Goal: Task Accomplishment & Management: Manage account settings

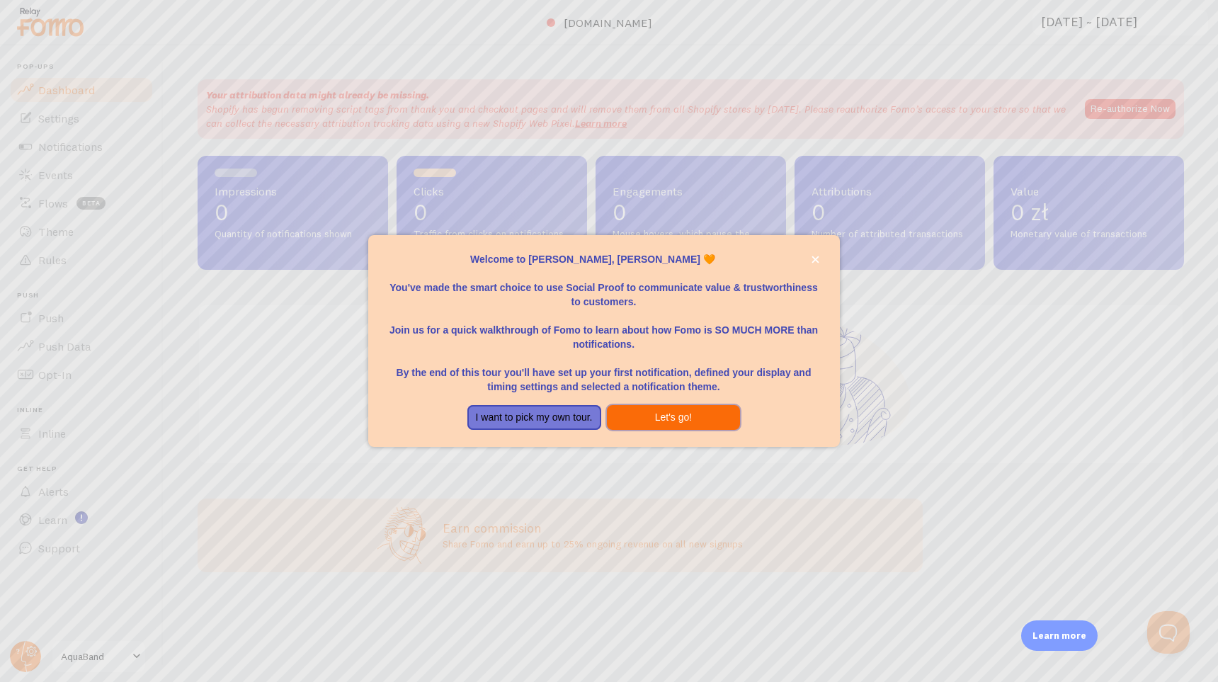
click at [657, 419] on button "Let's go!" at bounding box center [674, 417] width 134 height 25
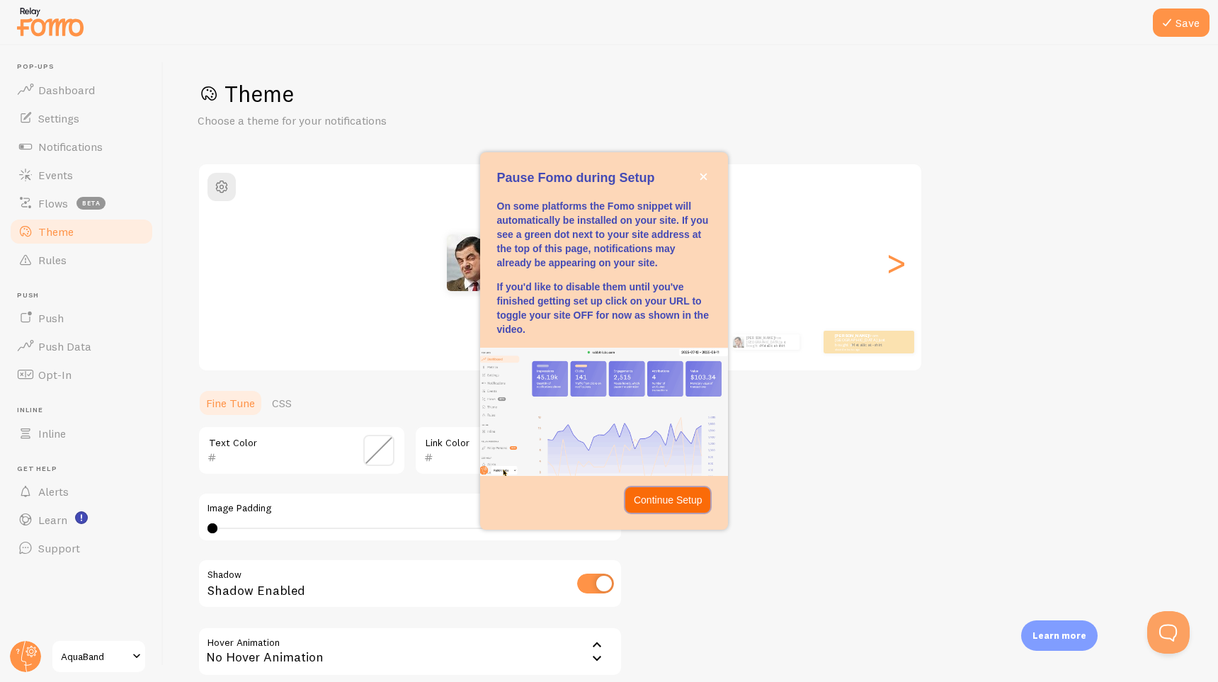
click at [663, 503] on p "Continue Setup" at bounding box center [668, 500] width 69 height 14
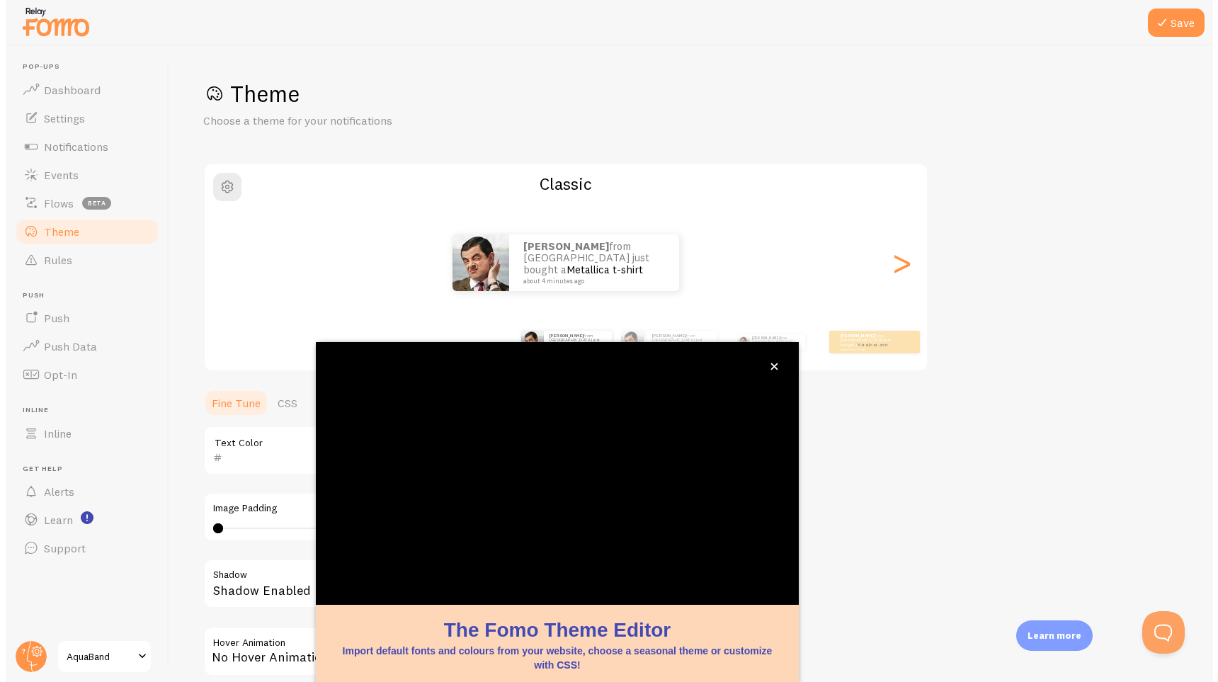
scroll to position [39, 0]
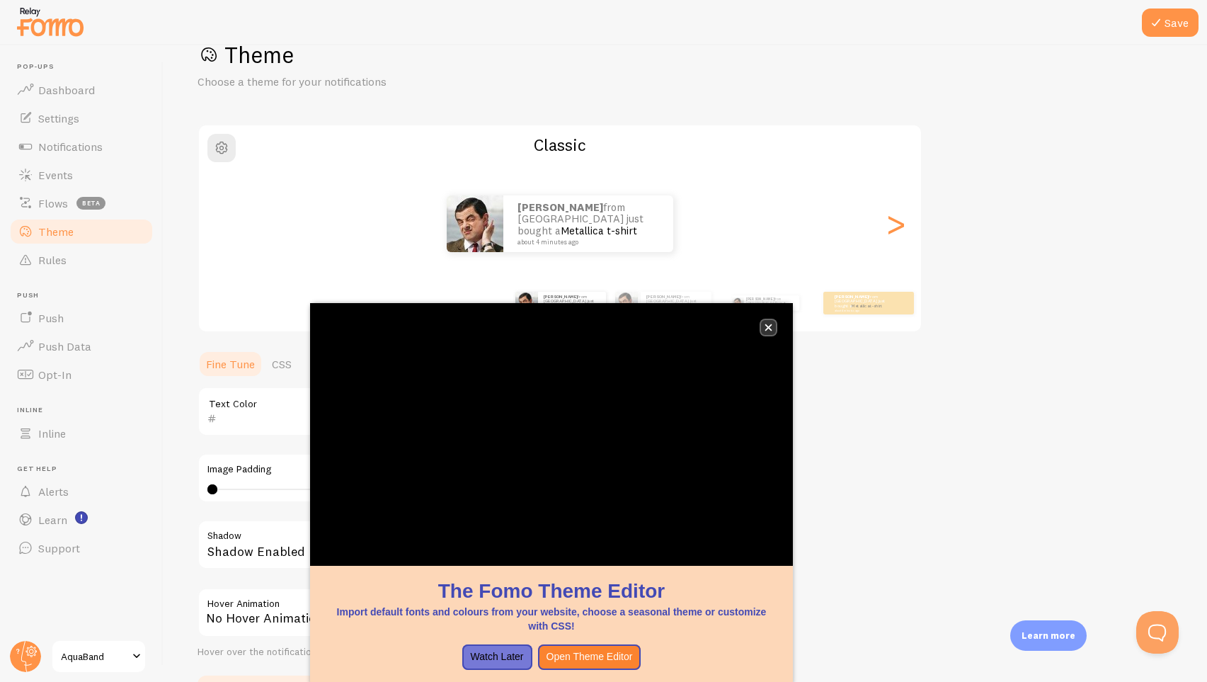
click at [771, 327] on icon "close," at bounding box center [769, 328] width 8 height 8
click at [772, 330] on icon "close," at bounding box center [768, 327] width 7 height 7
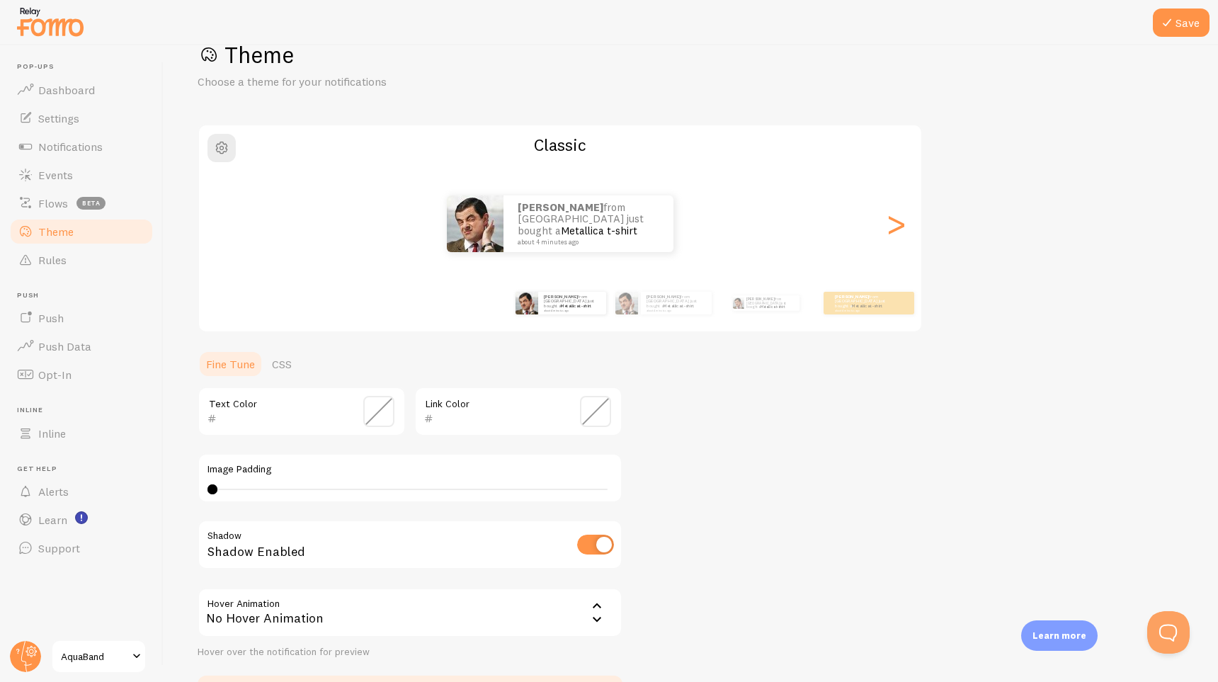
click at [380, 411] on span at bounding box center [378, 411] width 31 height 31
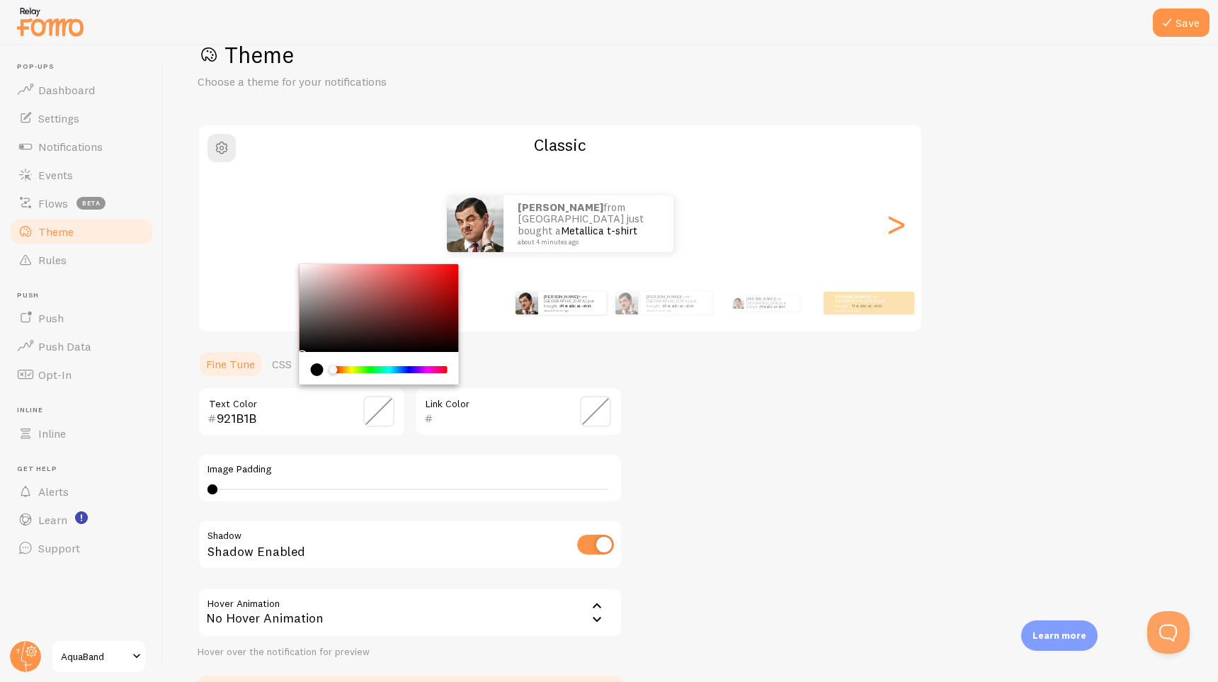
drag, startPoint x: 382, startPoint y: 309, endPoint x: 429, endPoint y: 302, distance: 47.4
click at [429, 302] on div "Chrome color picker" at bounding box center [379, 308] width 159 height 88
type input "000000"
click at [546, 406] on div "Link Color" at bounding box center [518, 412] width 208 height 50
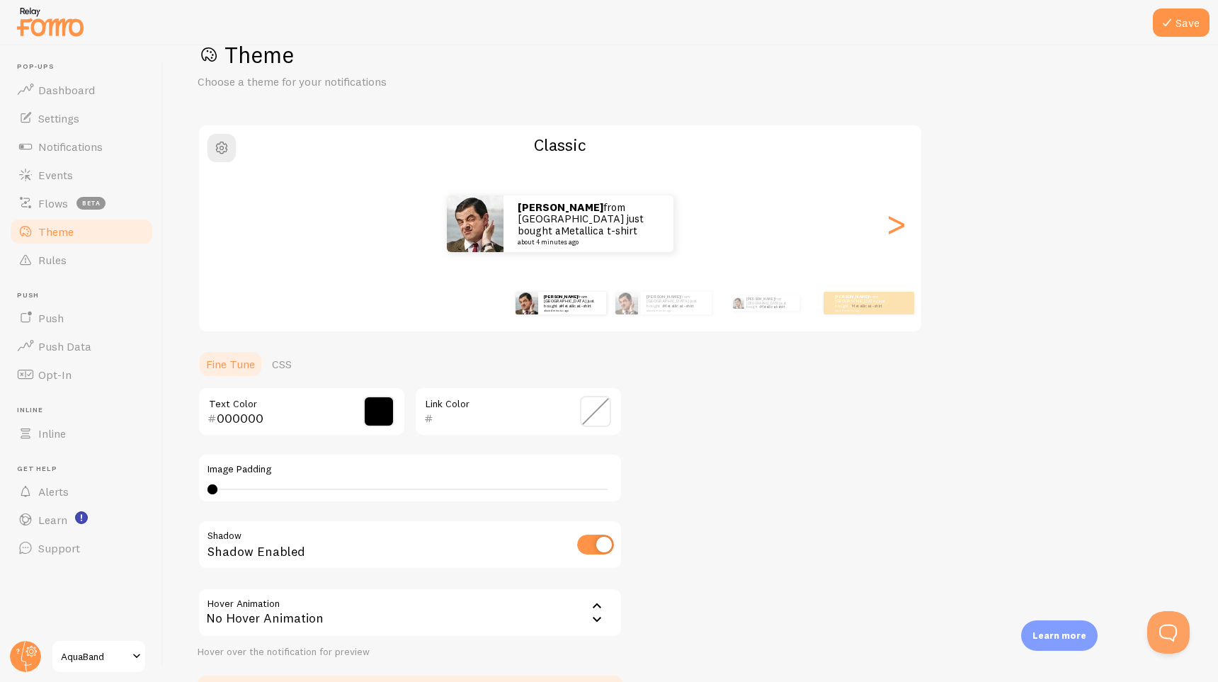
click at [590, 417] on span at bounding box center [595, 411] width 31 height 31
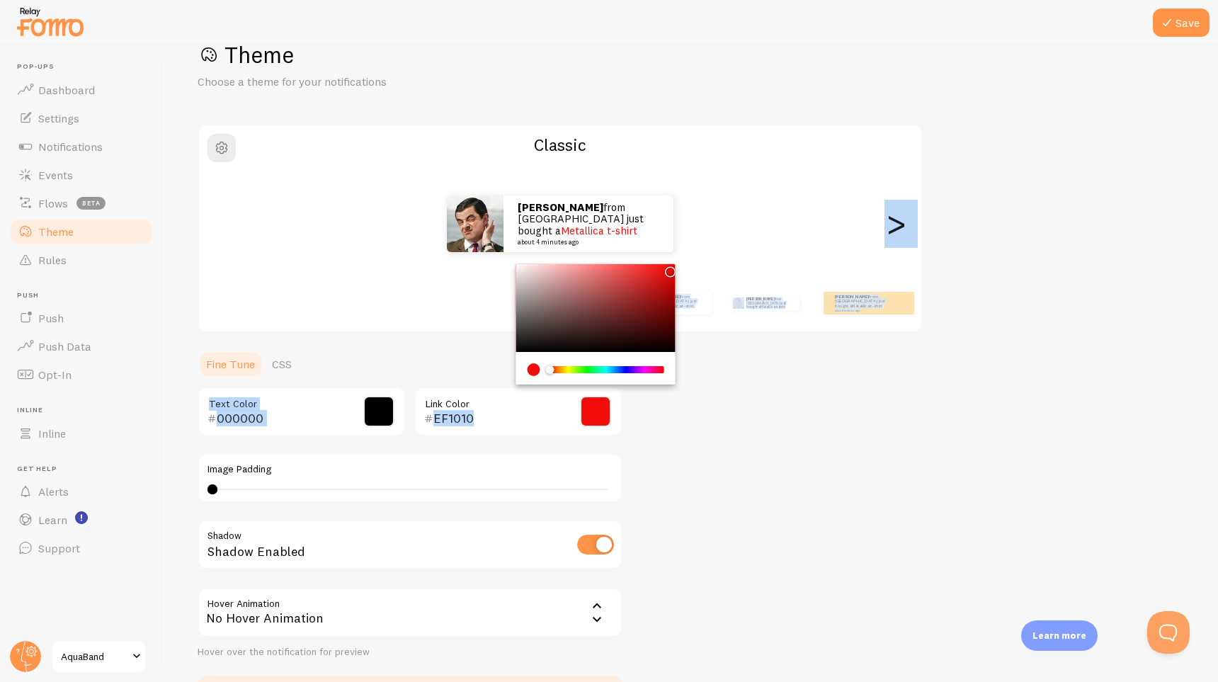
type input "F30C0C"
drag, startPoint x: 644, startPoint y: 300, endPoint x: 667, endPoint y: 268, distance: 38.5
click at [667, 268] on div "Chrome color picker" at bounding box center [595, 308] width 159 height 88
click at [792, 374] on div "Theme Choose a theme for your notifications Classic [PERSON_NAME] from [GEOGRAP…" at bounding box center [691, 376] width 986 height 672
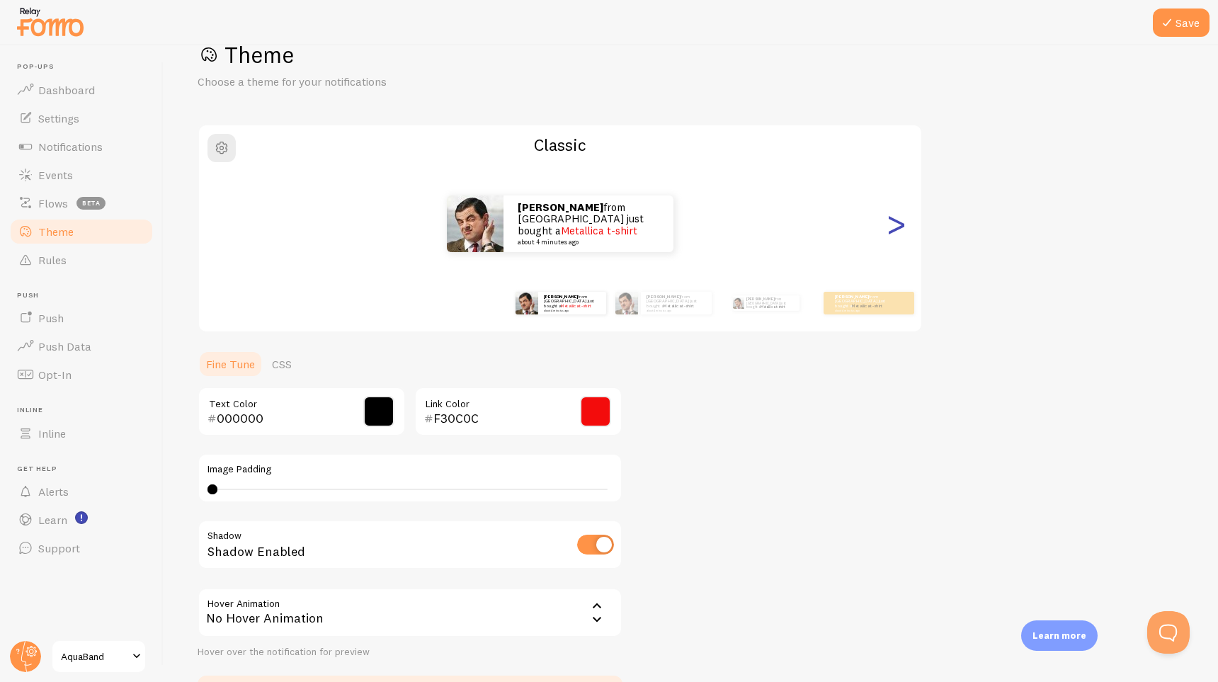
click at [894, 232] on div ">" at bounding box center [895, 224] width 17 height 102
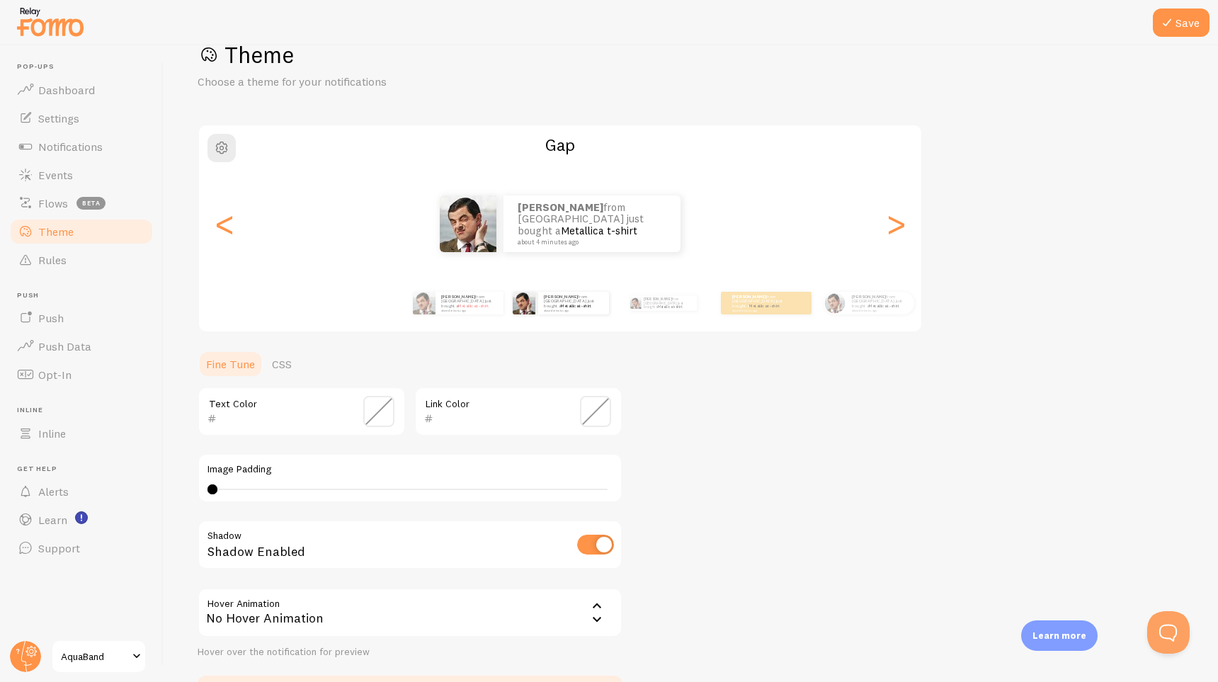
click at [382, 407] on span at bounding box center [378, 411] width 31 height 31
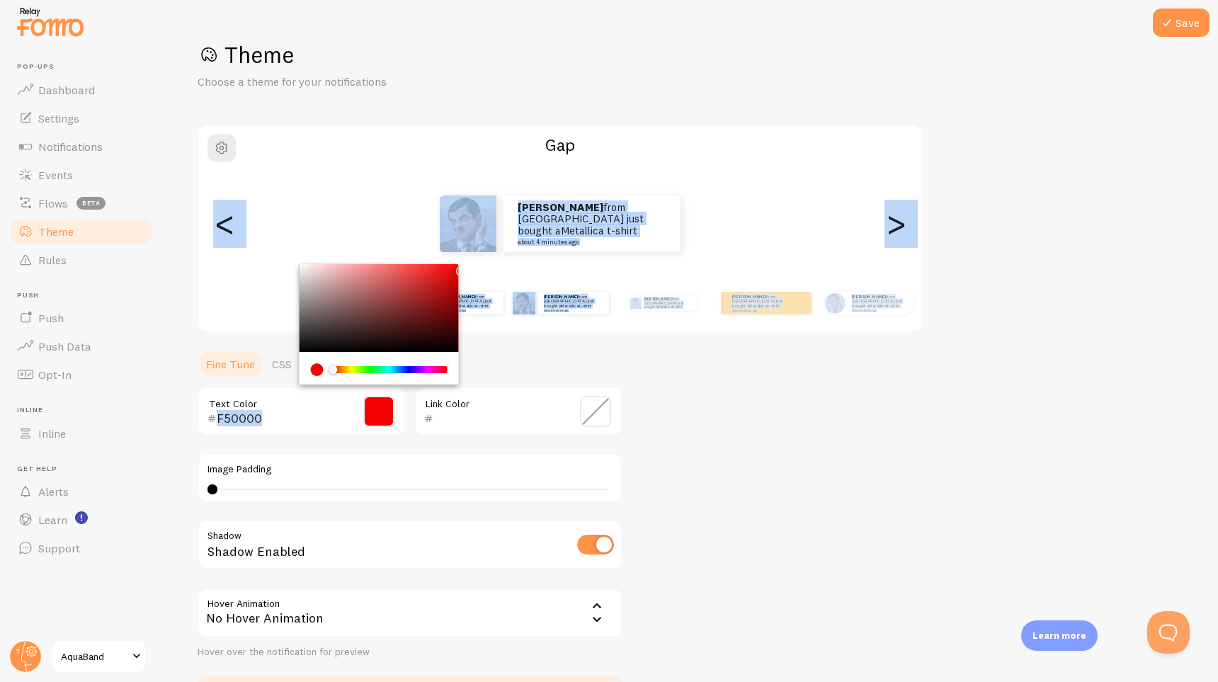
drag, startPoint x: 485, startPoint y: 268, endPoint x: 470, endPoint y: 283, distance: 21.0
click at [470, 283] on div "Theme Choose a theme for your notifications Gap [PERSON_NAME] from [GEOGRAPHIC_…" at bounding box center [691, 376] width 986 height 672
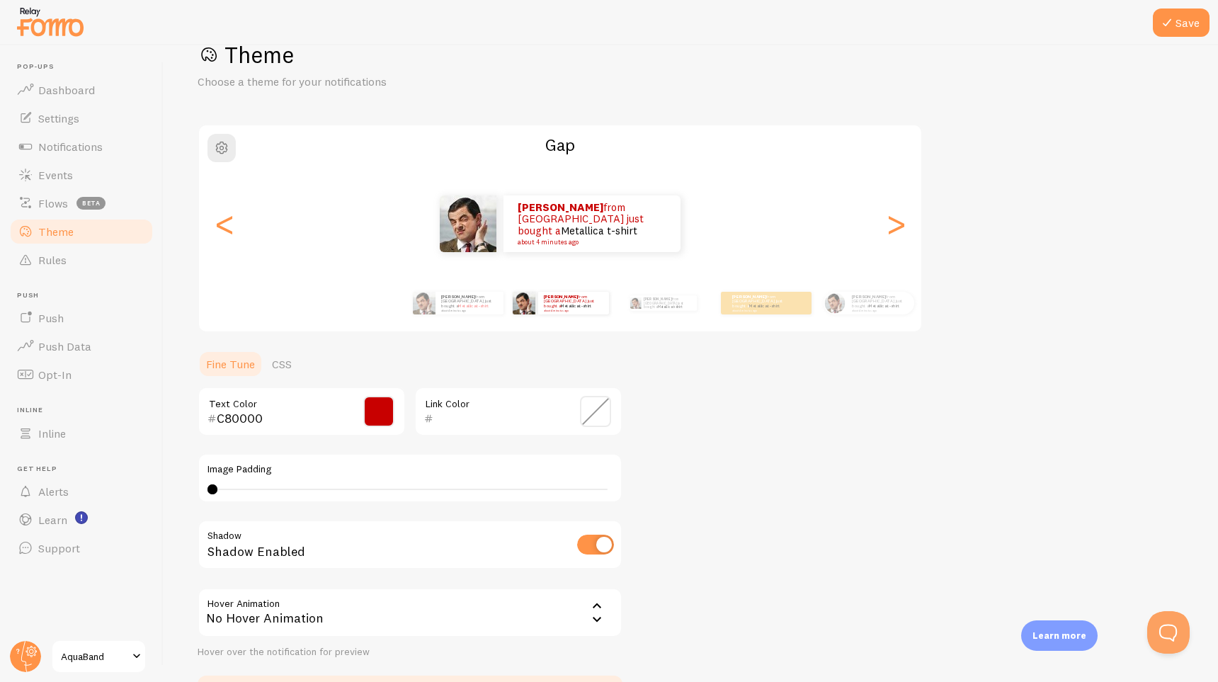
click at [702, 379] on div "Theme Choose a theme for your notifications Gap [PERSON_NAME] from [GEOGRAPHIC_…" at bounding box center [691, 376] width 986 height 672
click at [222, 232] on div "<" at bounding box center [224, 224] width 17 height 102
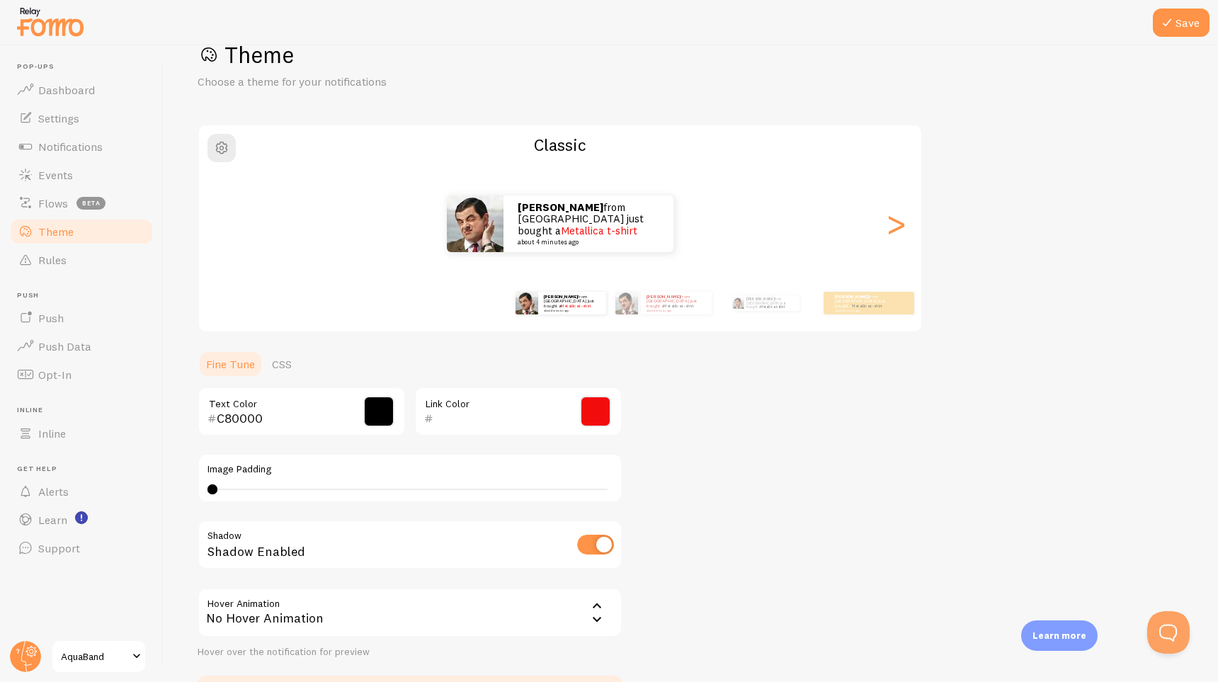
type input "000000"
type input "F30C0C"
click at [893, 229] on div ">" at bounding box center [895, 224] width 17 height 102
type input "C80000"
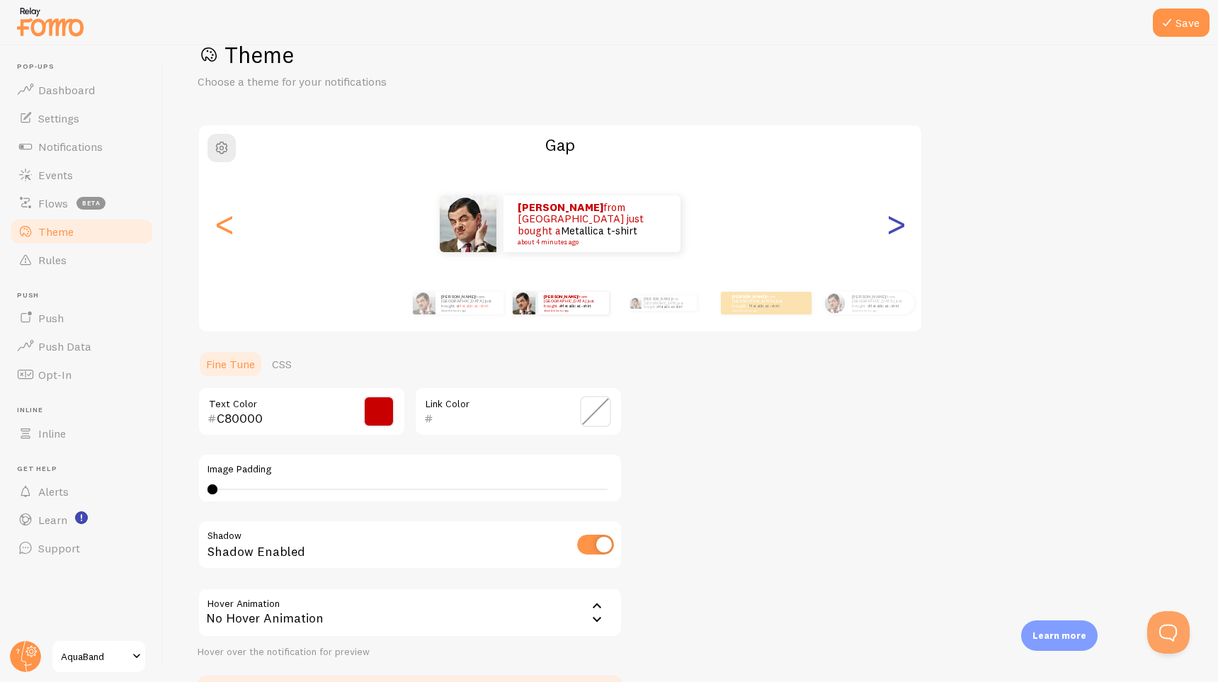
click at [893, 229] on div ">" at bounding box center [895, 224] width 17 height 102
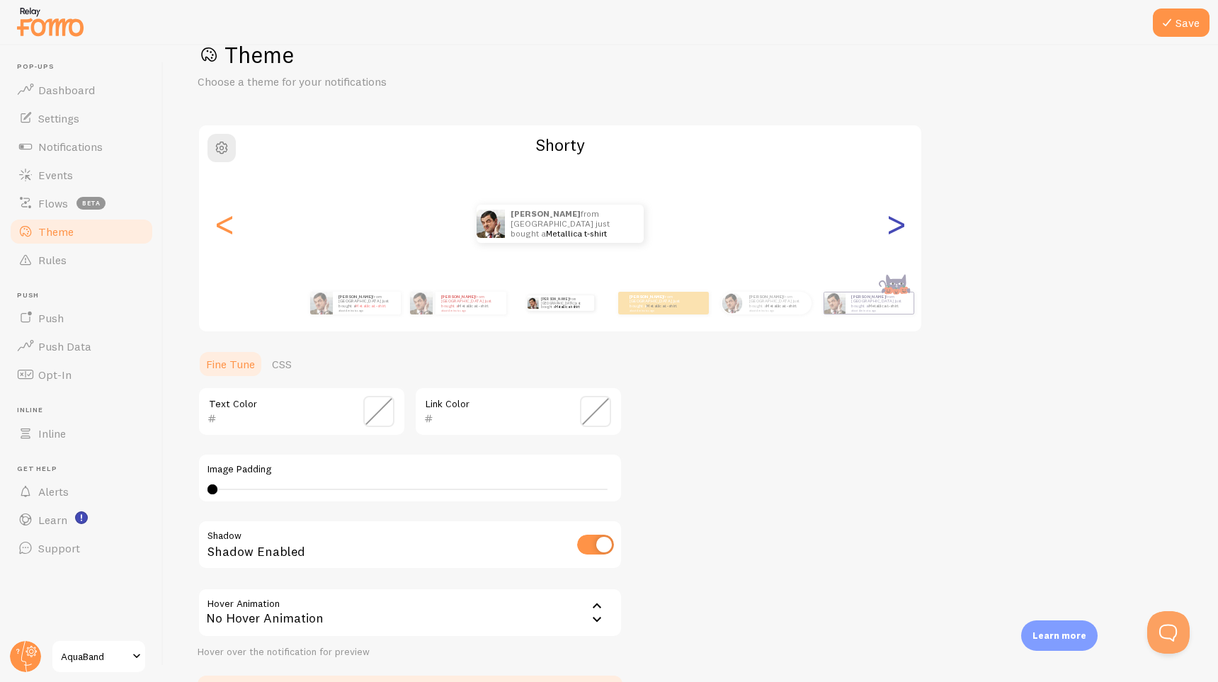
click at [893, 229] on div ">" at bounding box center [895, 224] width 17 height 102
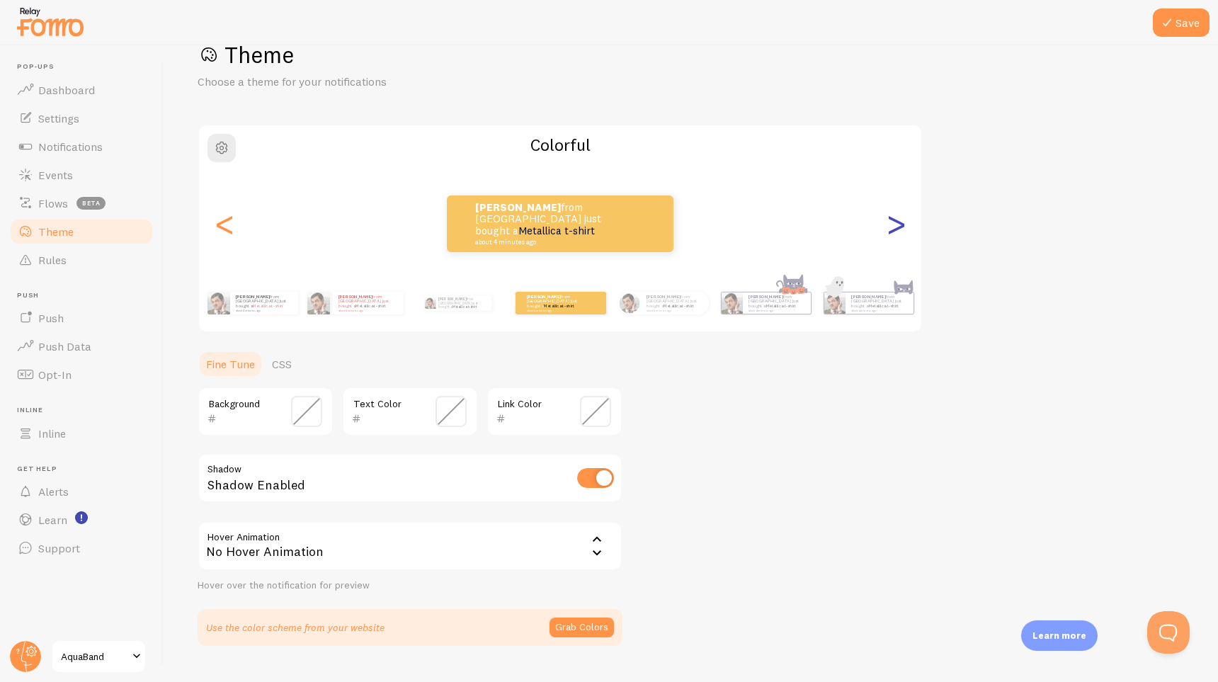
click at [893, 229] on div ">" at bounding box center [895, 224] width 17 height 102
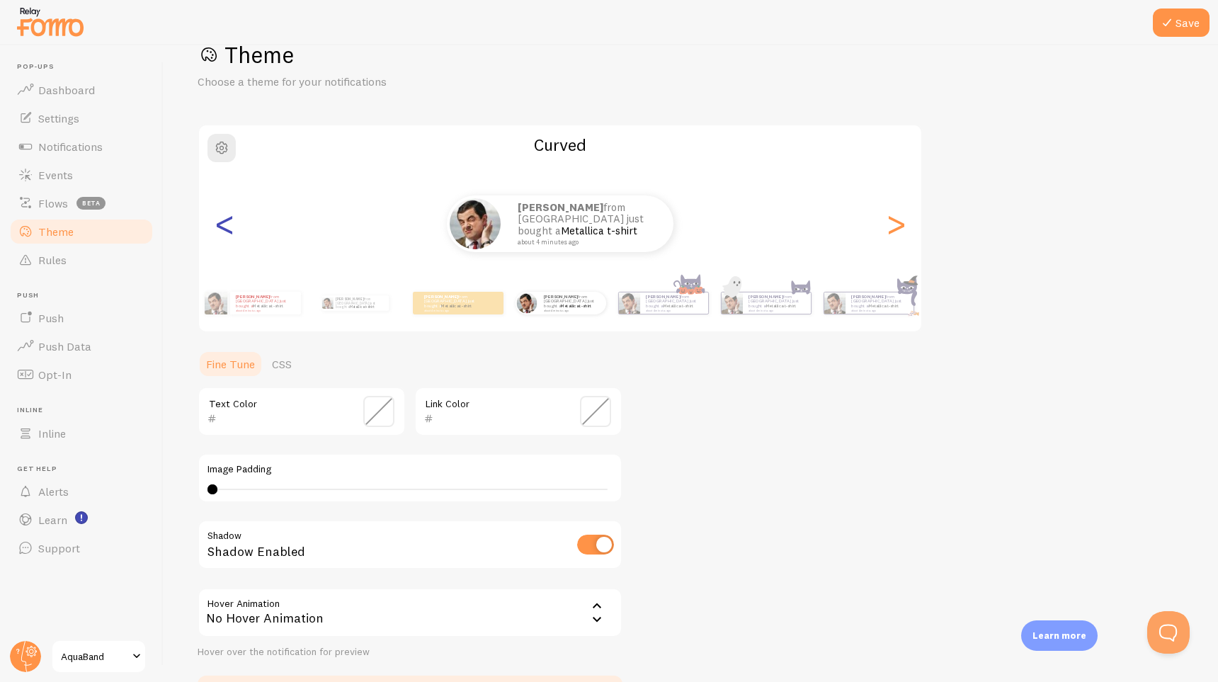
click at [227, 237] on div "<" at bounding box center [224, 224] width 17 height 102
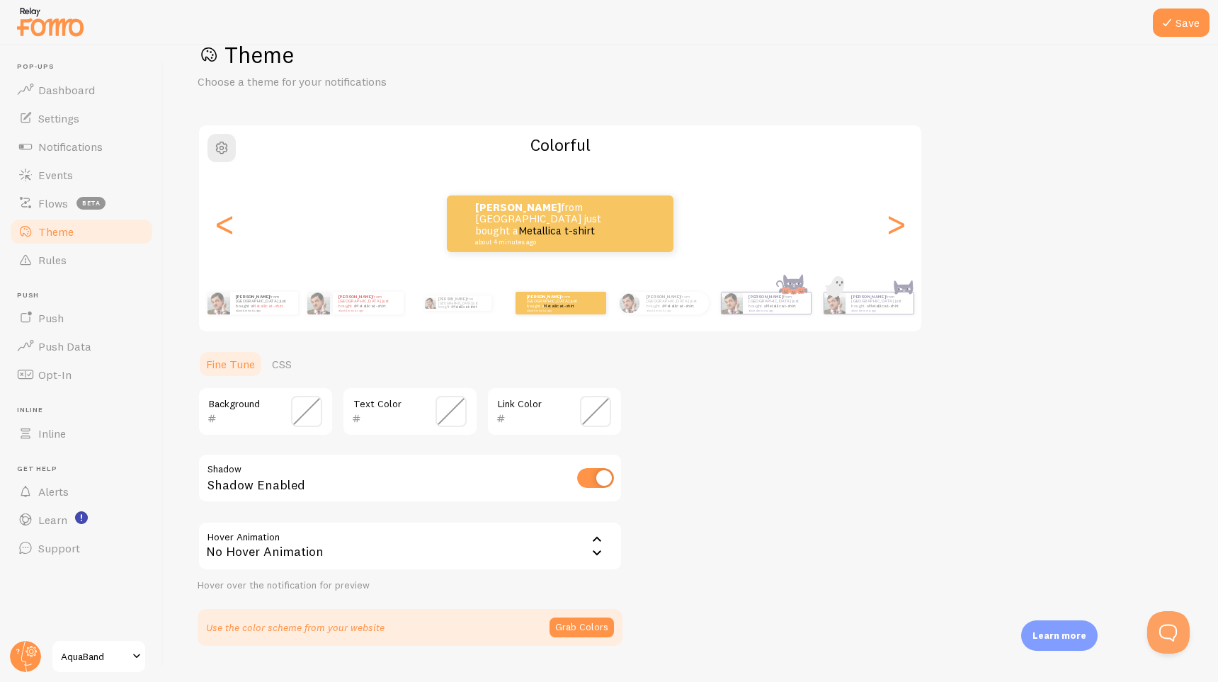
click at [312, 404] on span at bounding box center [306, 411] width 31 height 31
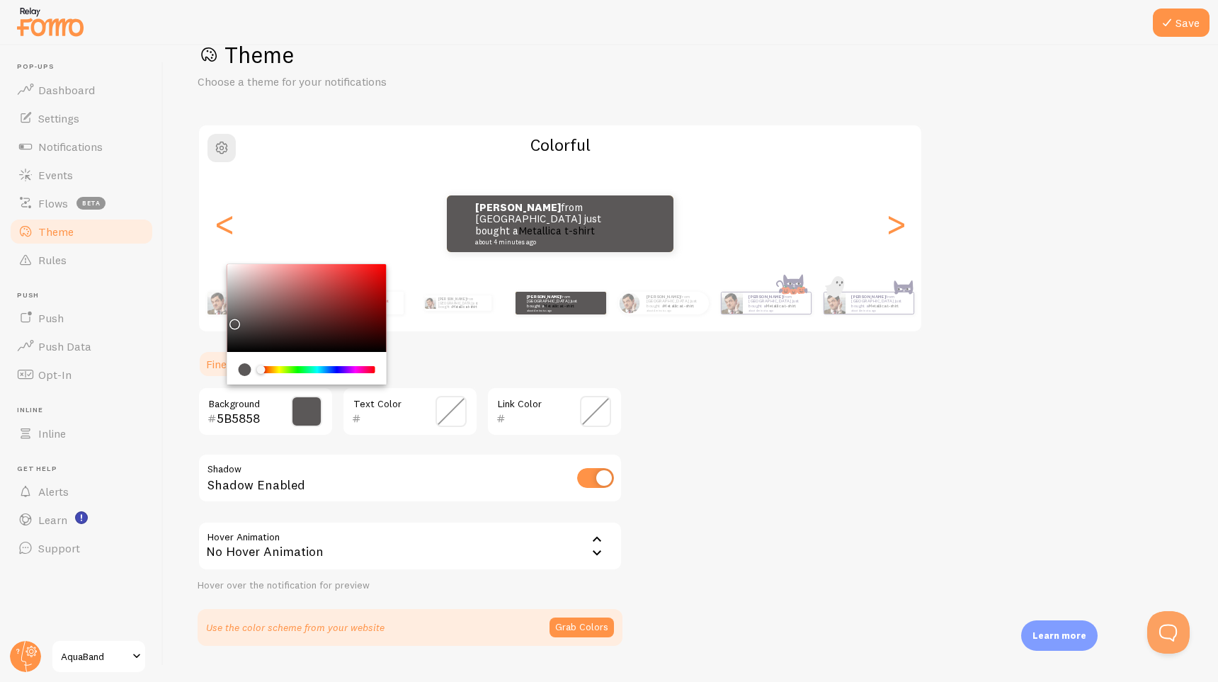
type input "595656"
click at [231, 321] on div "Chrome color picker" at bounding box center [306, 308] width 159 height 88
click at [440, 417] on span at bounding box center [450, 411] width 31 height 31
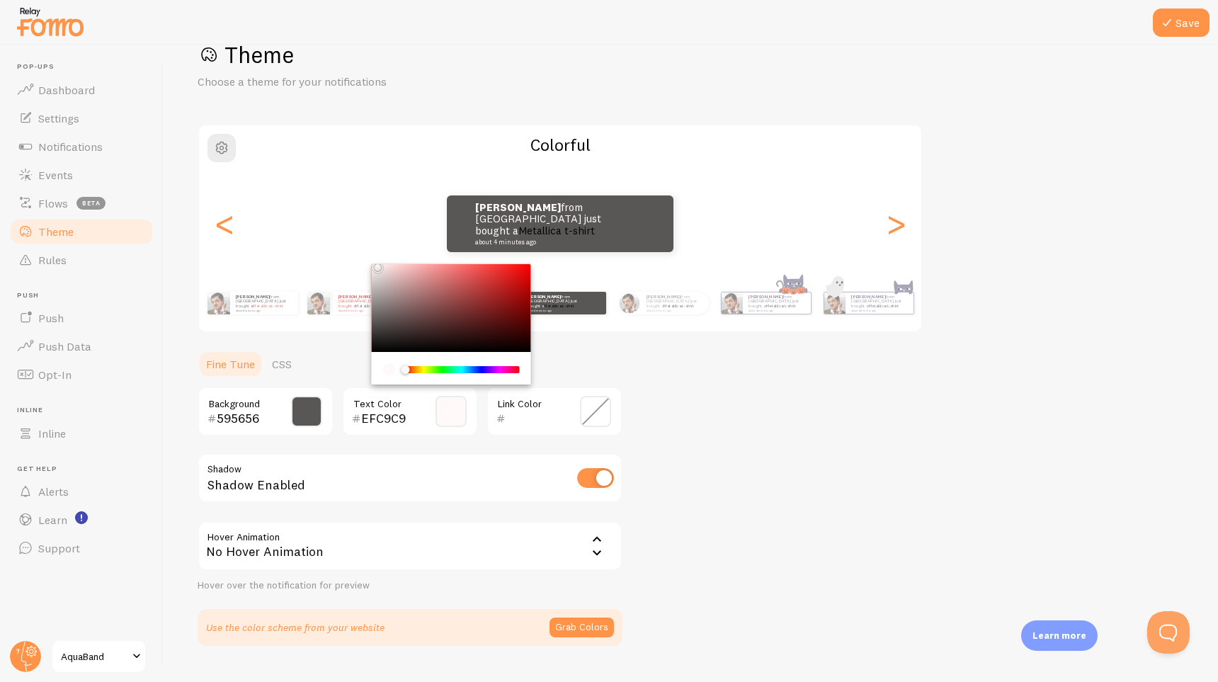
type input "FFF9F9"
drag, startPoint x: 427, startPoint y: 317, endPoint x: 569, endPoint y: 400, distance: 164.1
click at [375, 258] on div "Theme Choose a theme for your notifications Colorful [PERSON_NAME] from [GEOGRA…" at bounding box center [691, 342] width 986 height 605
click at [596, 404] on span at bounding box center [595, 411] width 31 height 31
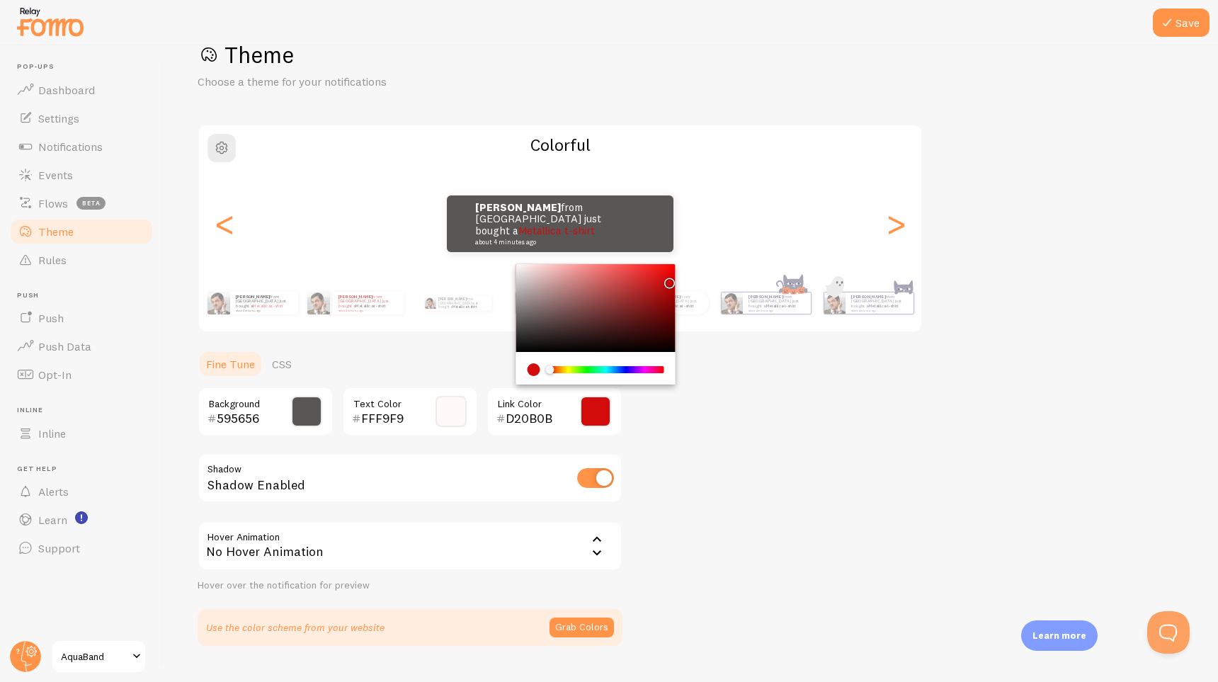
type input "F30808"
drag, startPoint x: 669, startPoint y: 285, endPoint x: 670, endPoint y: 268, distance: 16.3
click at [670, 268] on div "Chrome color picker" at bounding box center [595, 308] width 159 height 88
drag, startPoint x: 830, startPoint y: 391, endPoint x: 865, endPoint y: 319, distance: 80.1
click at [831, 391] on div "Theme Choose a theme for your notifications Colorful [PERSON_NAME] from [GEOGRA…" at bounding box center [691, 342] width 986 height 605
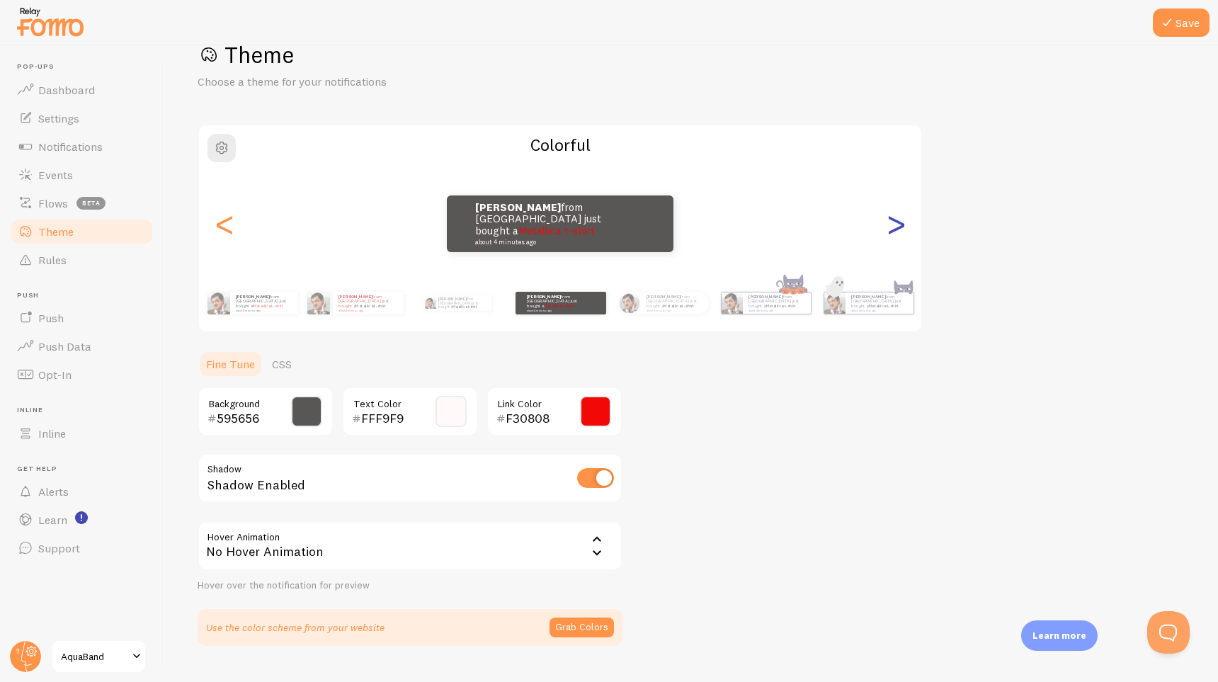
click at [896, 233] on div ">" at bounding box center [895, 224] width 17 height 102
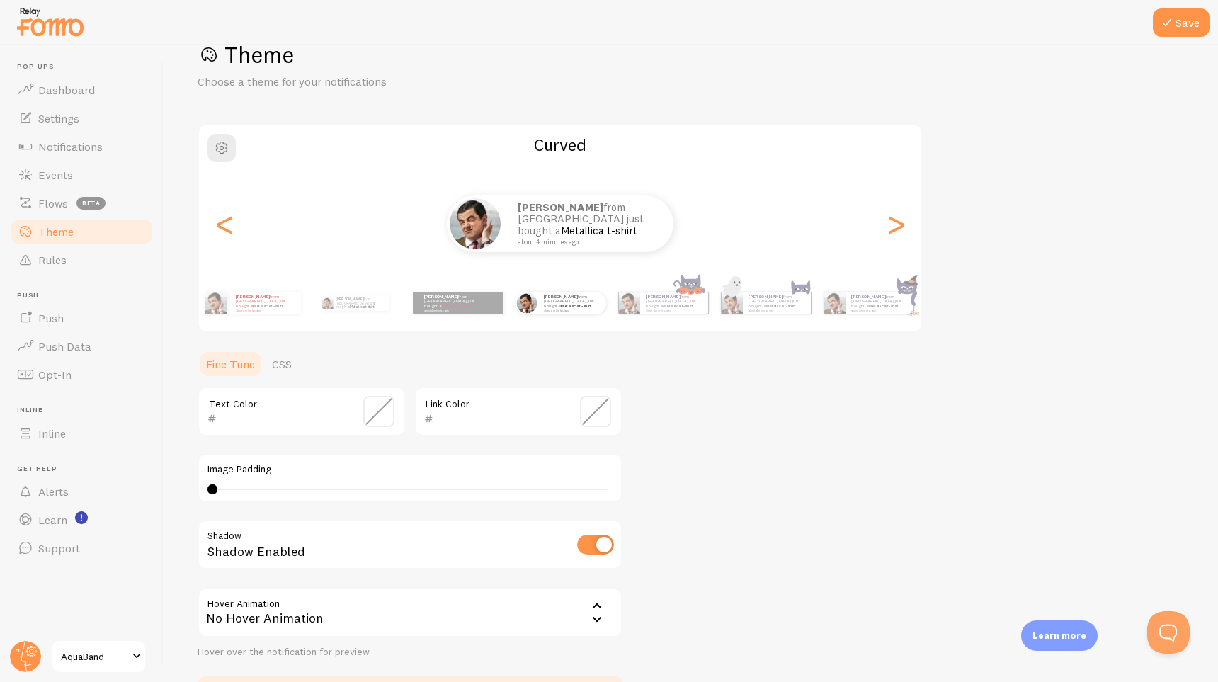
click at [380, 406] on span at bounding box center [378, 411] width 31 height 31
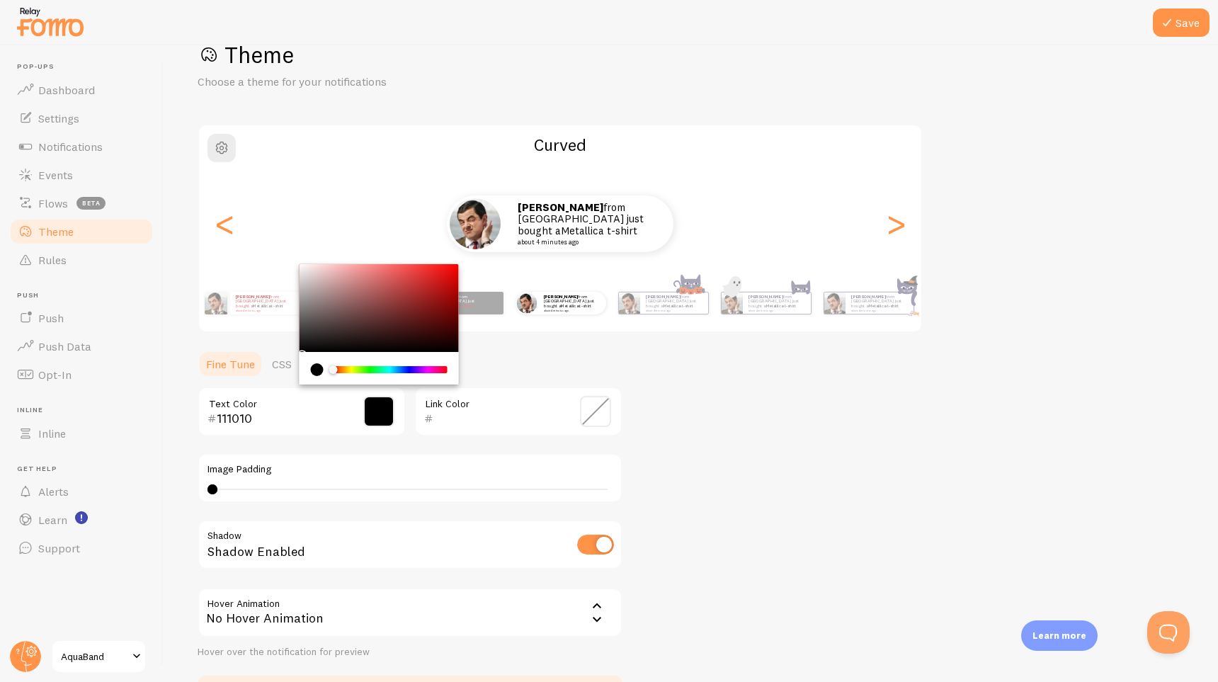
type input "000000"
drag, startPoint x: 304, startPoint y: 336, endPoint x: 305, endPoint y: 357, distance: 21.3
click at [305, 357] on div "Chrome color picker" at bounding box center [379, 324] width 159 height 120
click at [587, 412] on span at bounding box center [595, 411] width 31 height 31
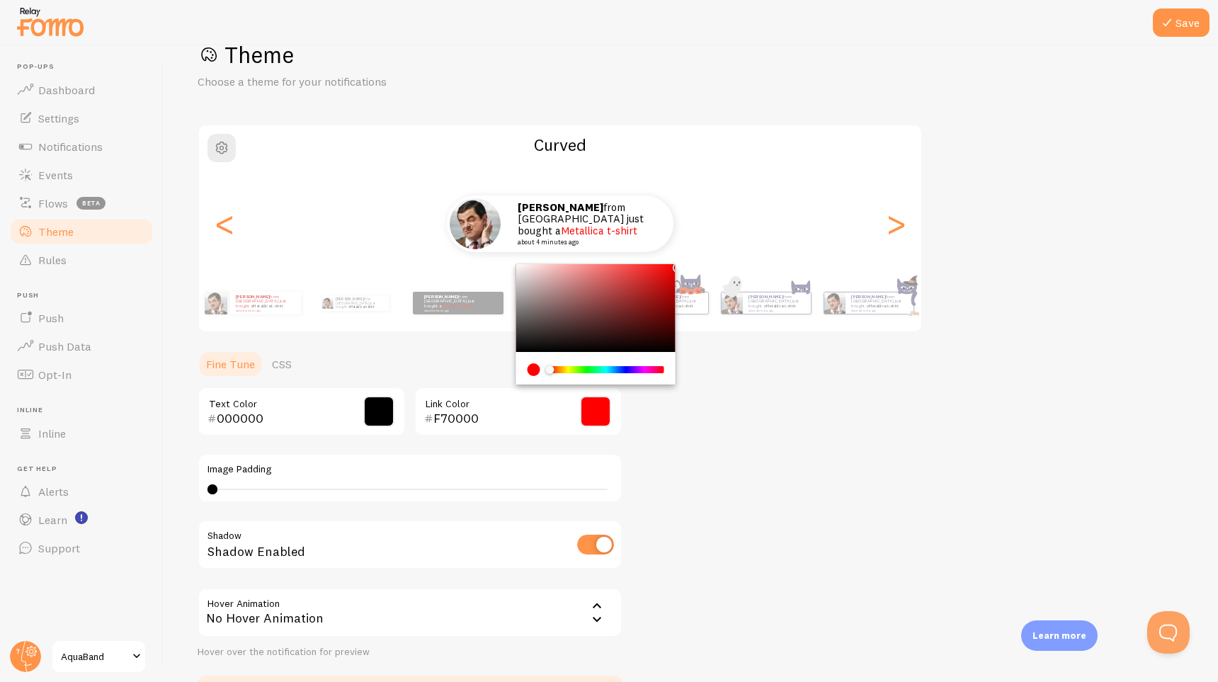
type input "FF0000"
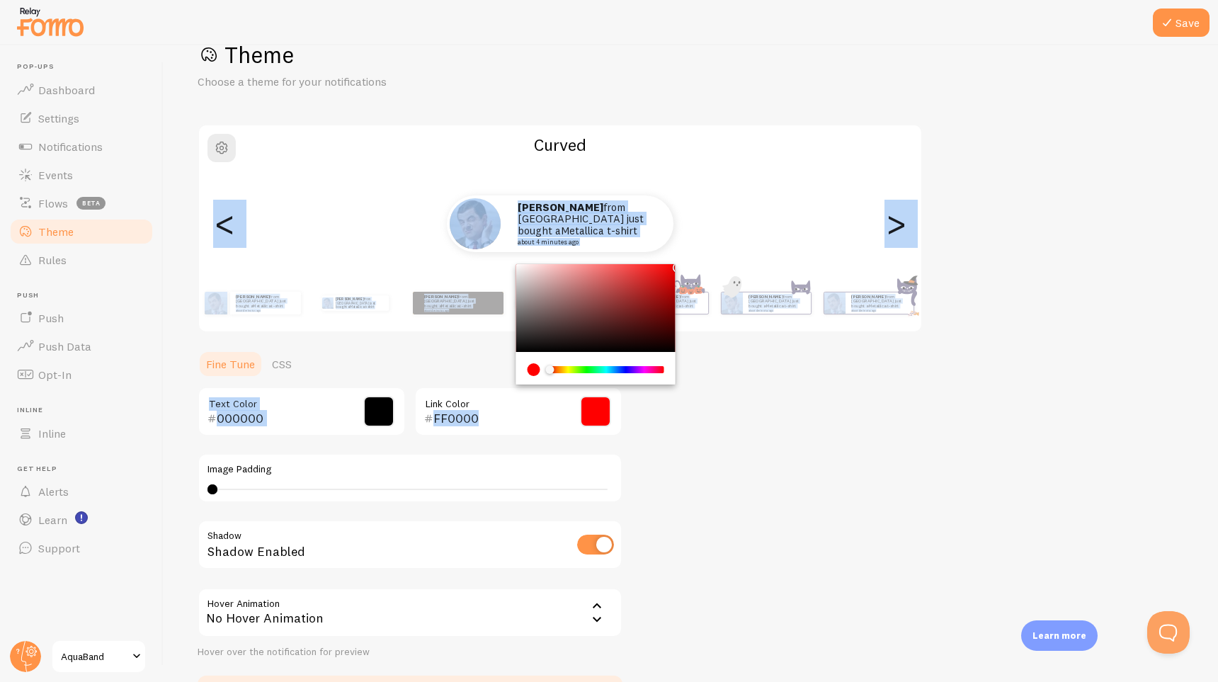
drag, startPoint x: 664, startPoint y: 285, endPoint x: 686, endPoint y: 251, distance: 40.5
click at [686, 252] on div "Theme Choose a theme for your notifications Curved [PERSON_NAME] from [GEOGRAPH…" at bounding box center [691, 376] width 986 height 672
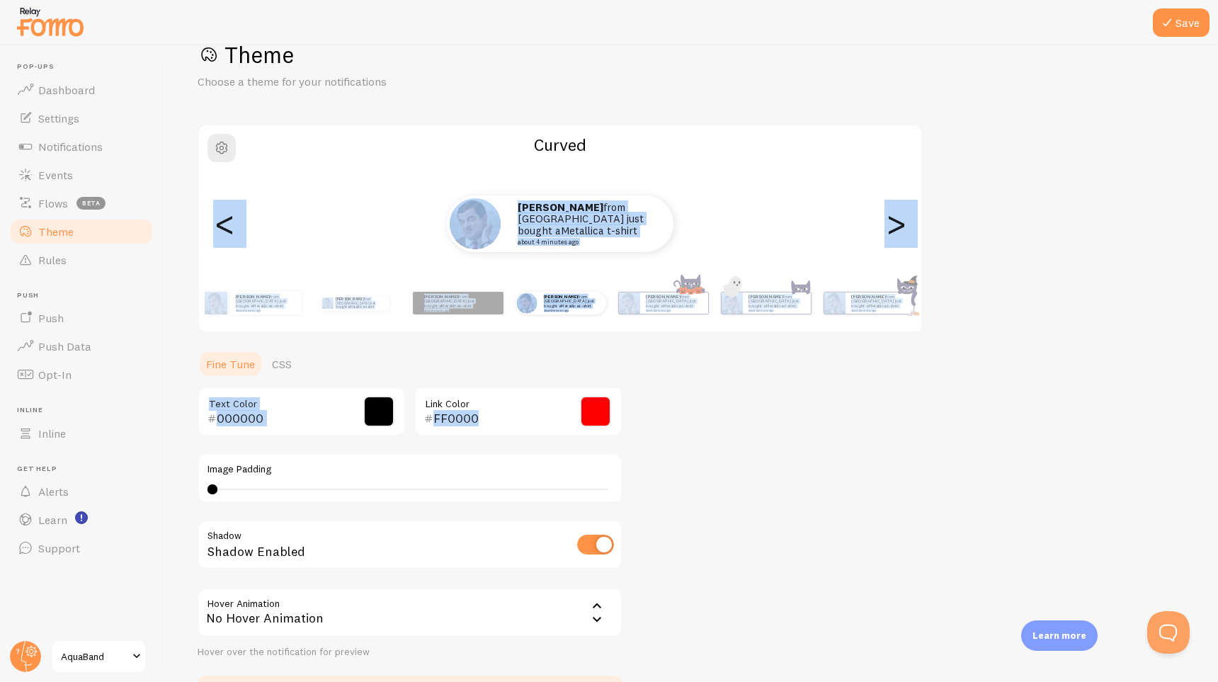
click at [775, 398] on div "Theme Choose a theme for your notifications Curved [PERSON_NAME] from [GEOGRAPH…" at bounding box center [691, 376] width 986 height 672
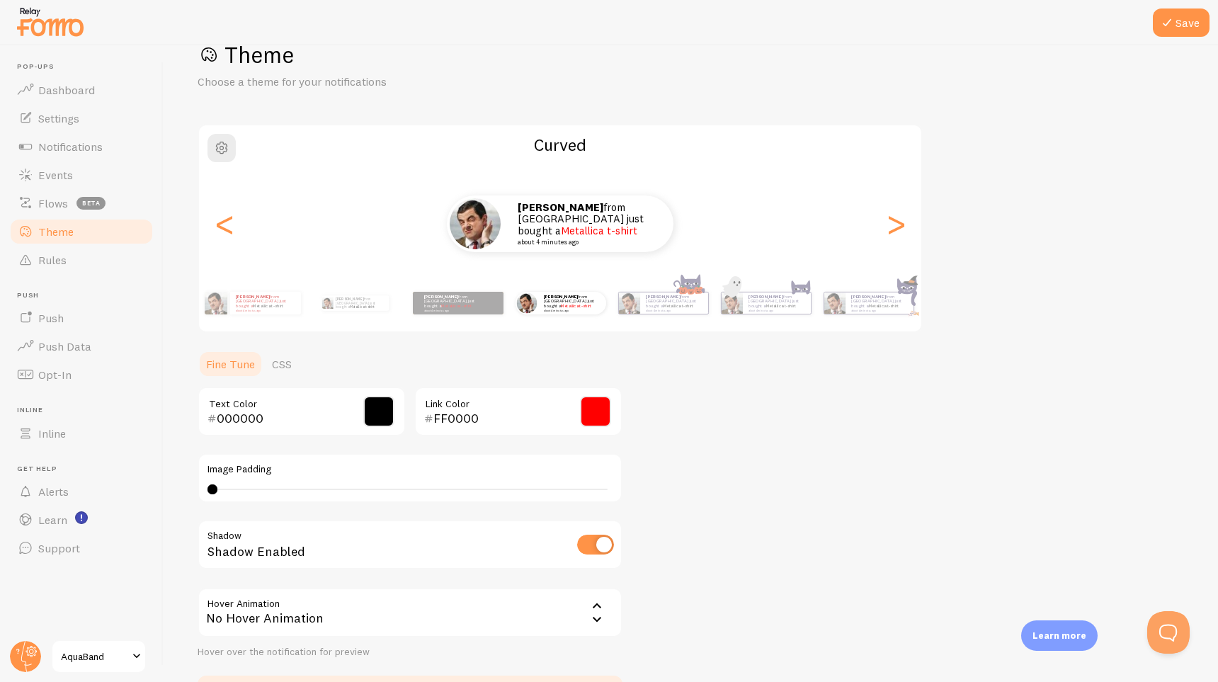
click at [851, 448] on div "Theme Choose a theme for your notifications Curved [PERSON_NAME] from [GEOGRAPH…" at bounding box center [691, 376] width 986 height 672
click at [904, 230] on div ">" at bounding box center [895, 224] width 17 height 102
type input "0"
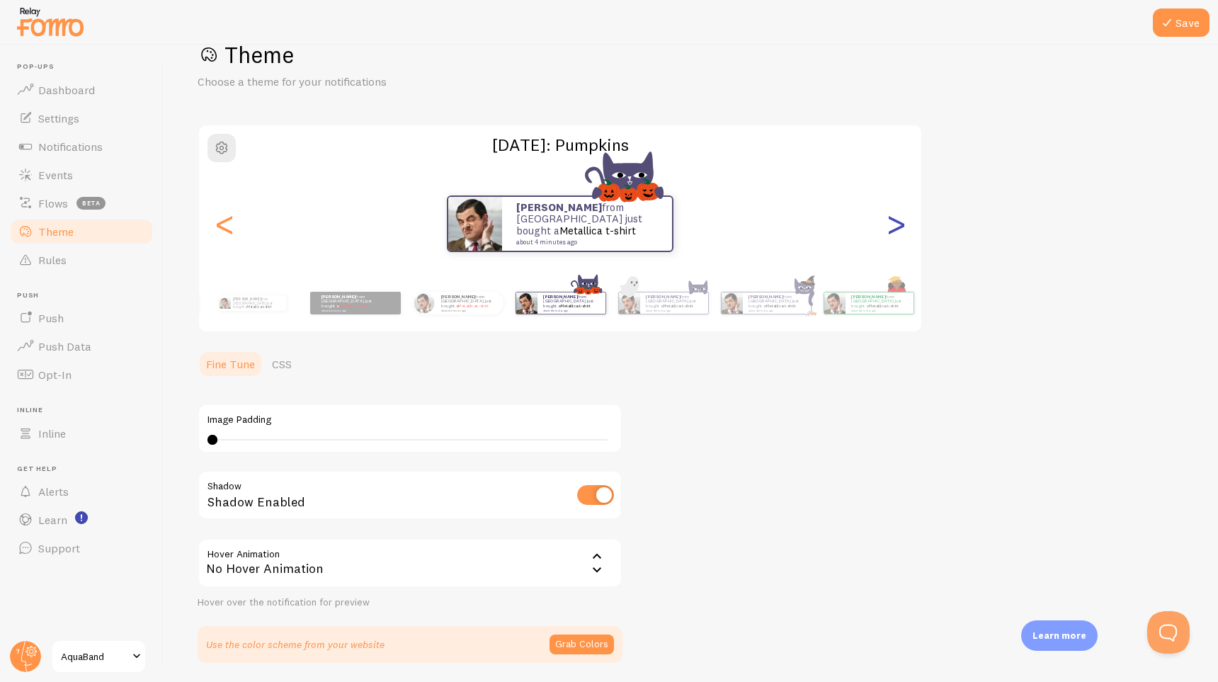
click at [896, 231] on div ">" at bounding box center [895, 224] width 17 height 102
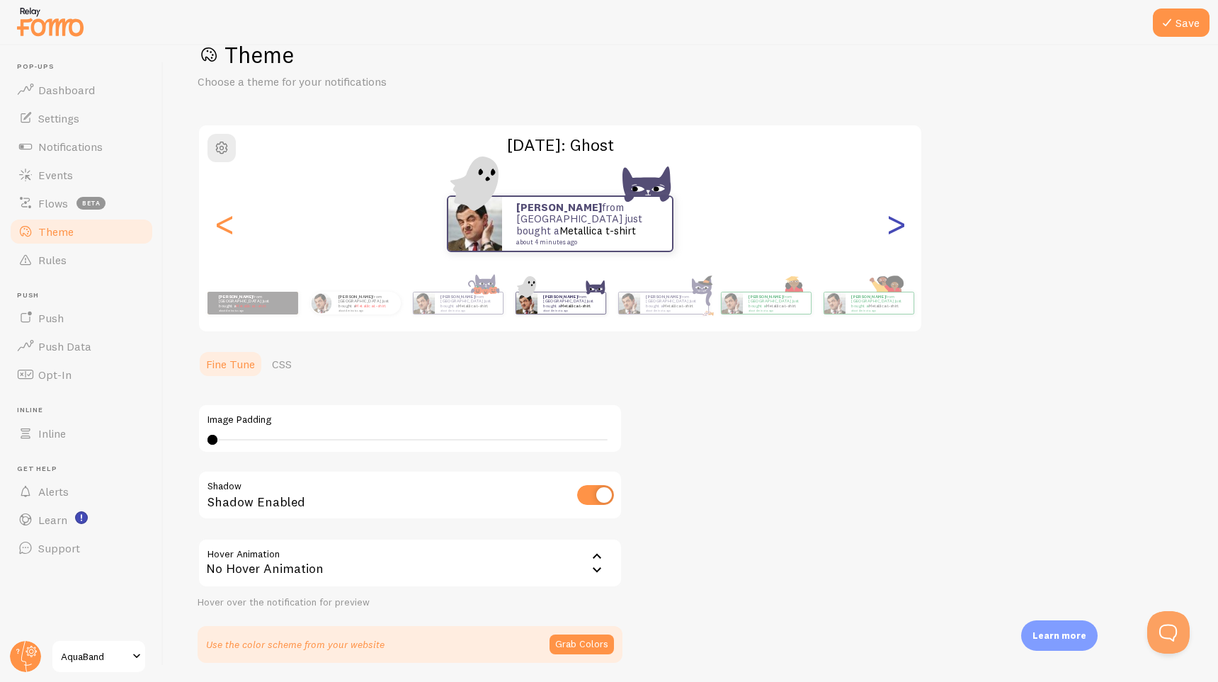
click at [896, 231] on div ">" at bounding box center [895, 224] width 17 height 102
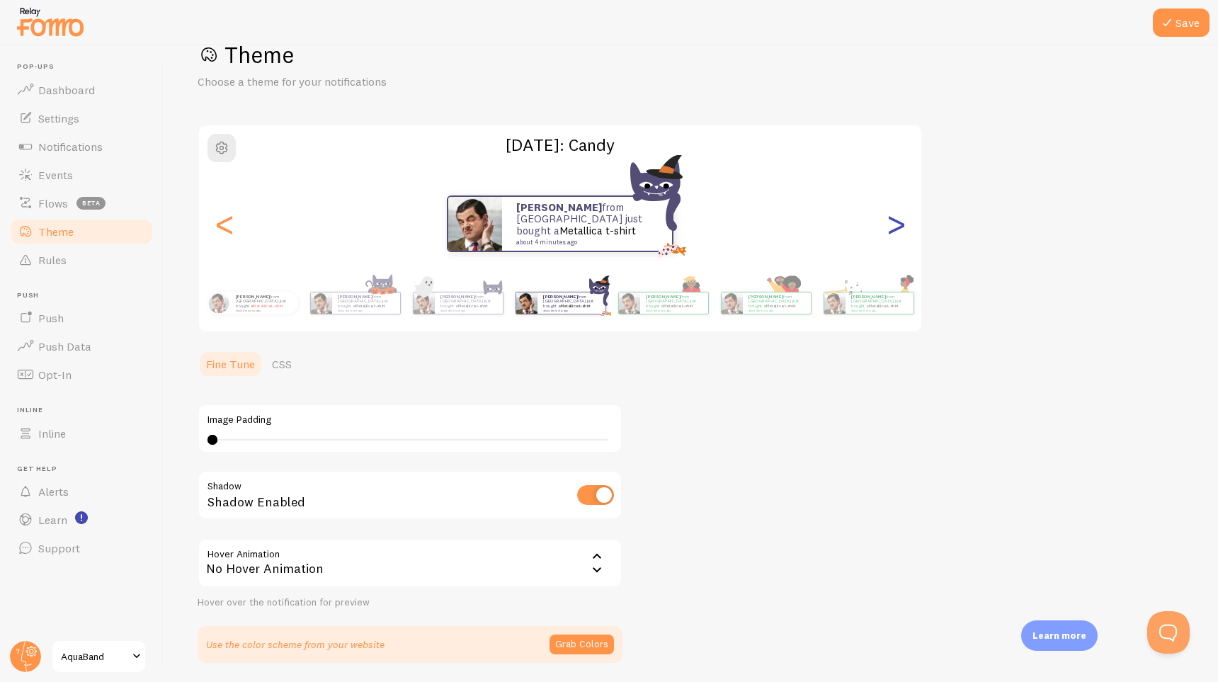
click at [896, 231] on div ">" at bounding box center [895, 224] width 17 height 102
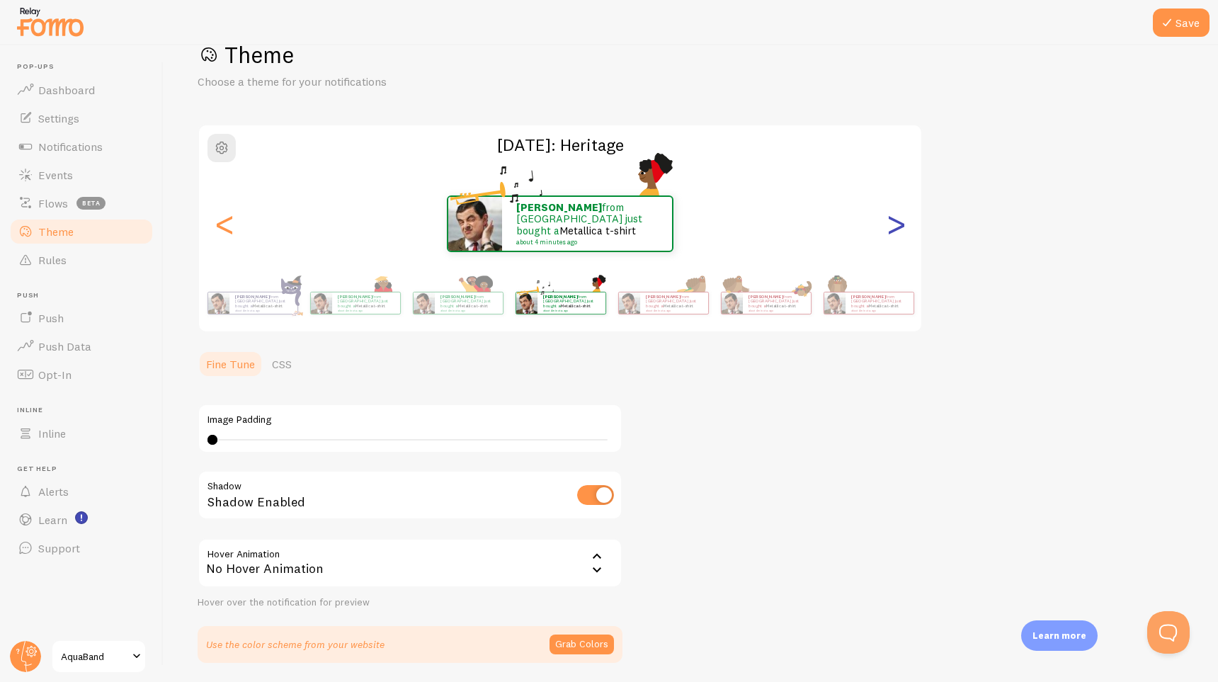
click at [896, 231] on div ">" at bounding box center [895, 224] width 17 height 102
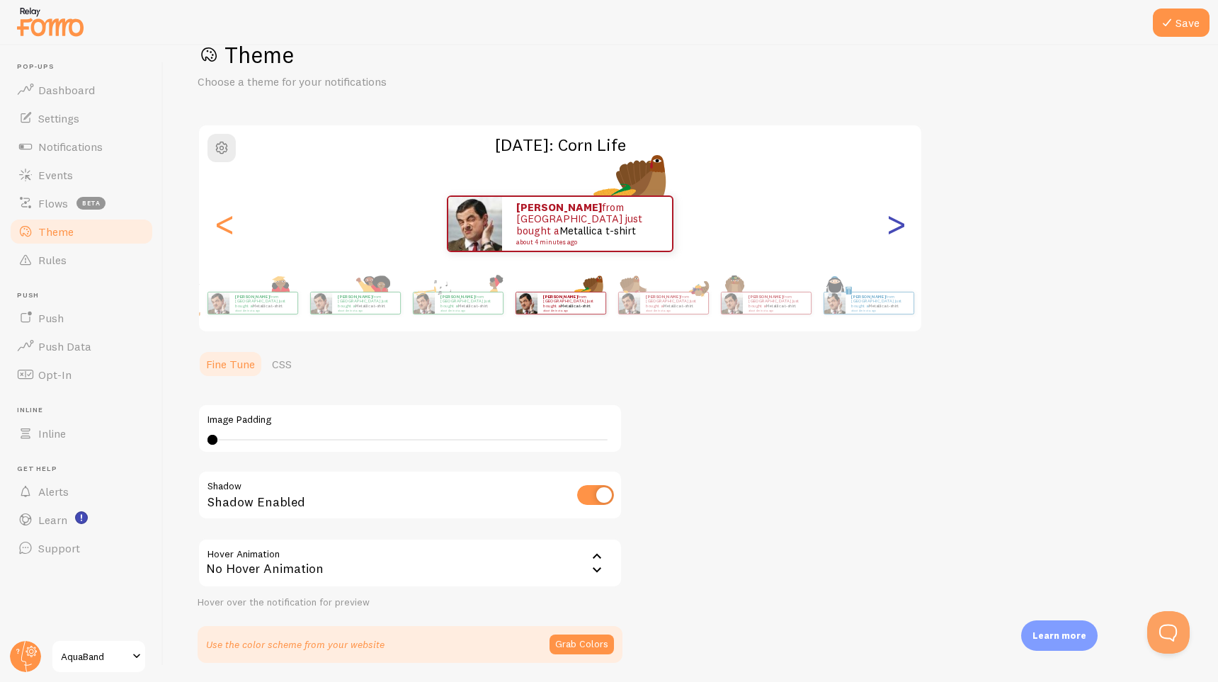
click at [896, 231] on div ">" at bounding box center [895, 224] width 17 height 102
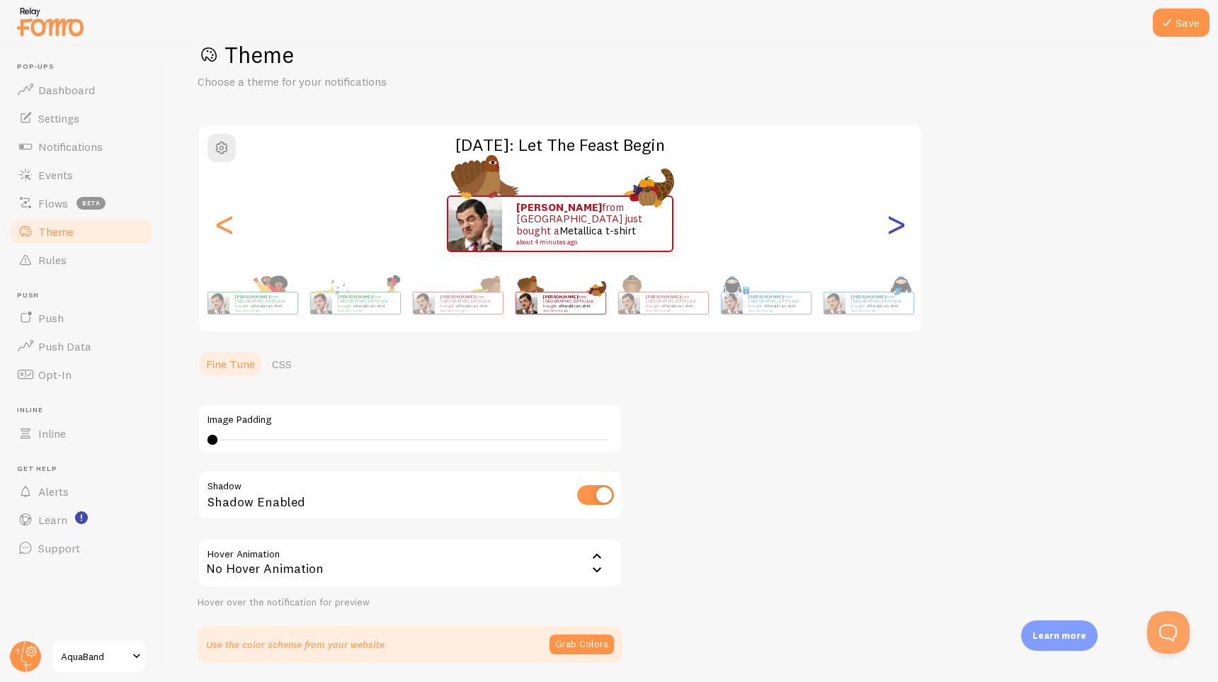
click at [896, 231] on div ">" at bounding box center [895, 224] width 17 height 102
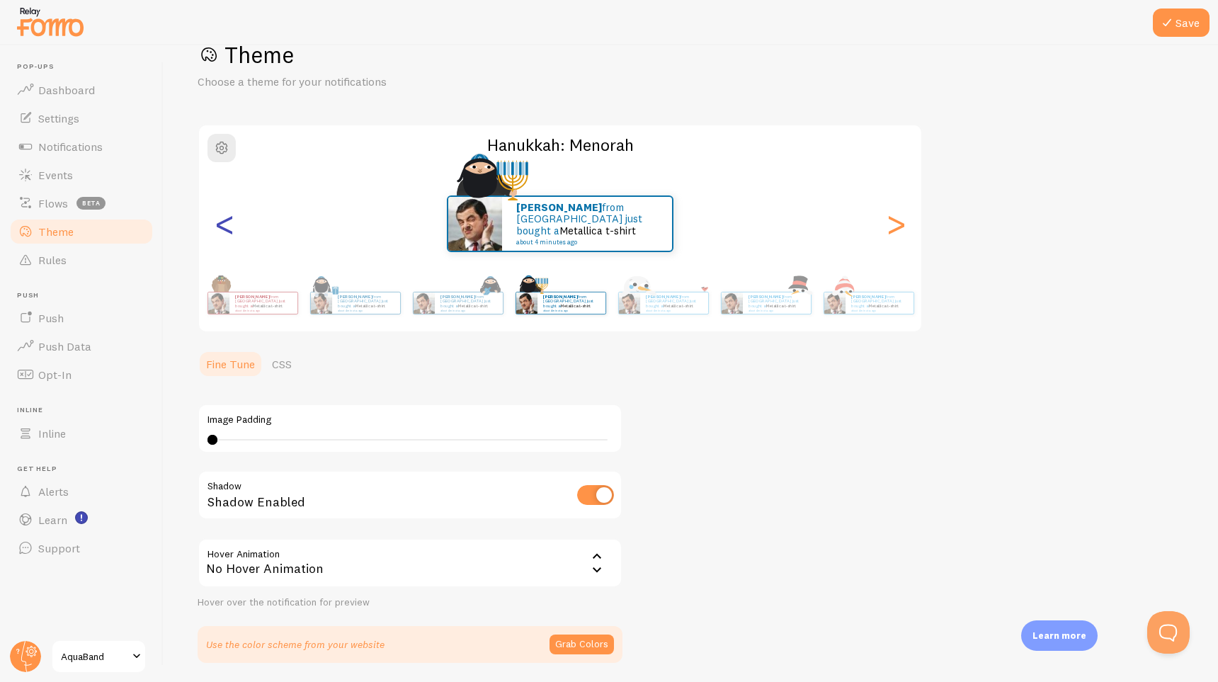
click at [224, 235] on div "<" at bounding box center [224, 224] width 17 height 102
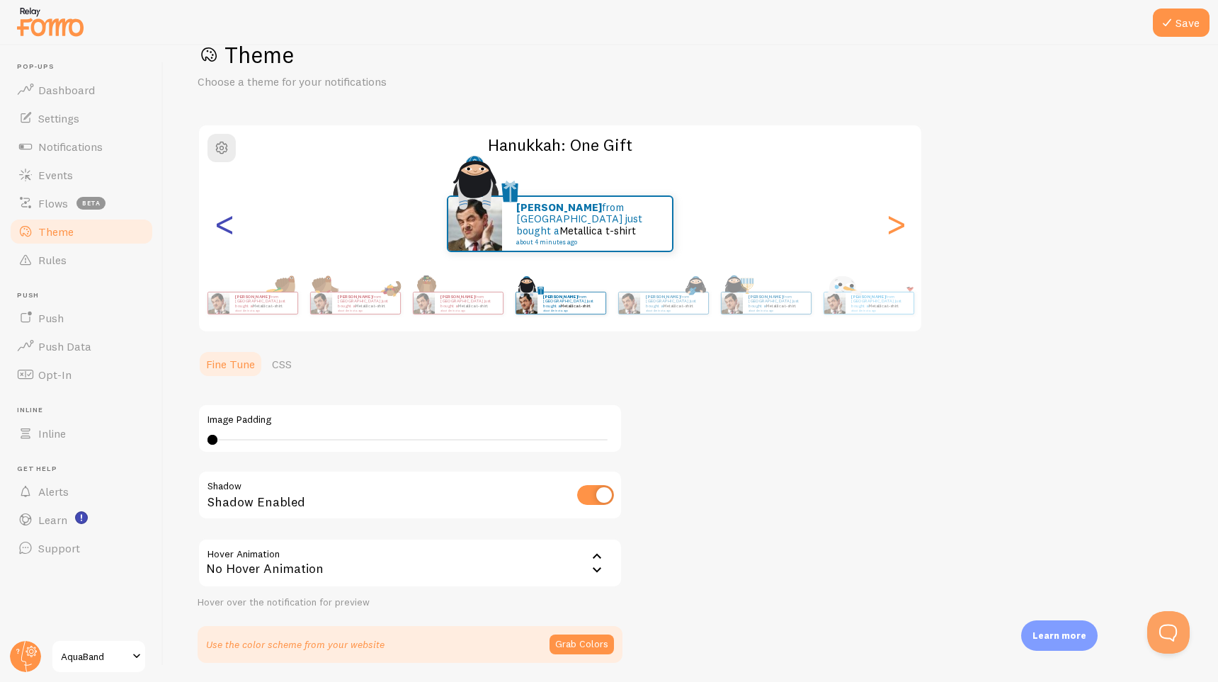
click at [224, 235] on div "<" at bounding box center [224, 224] width 17 height 102
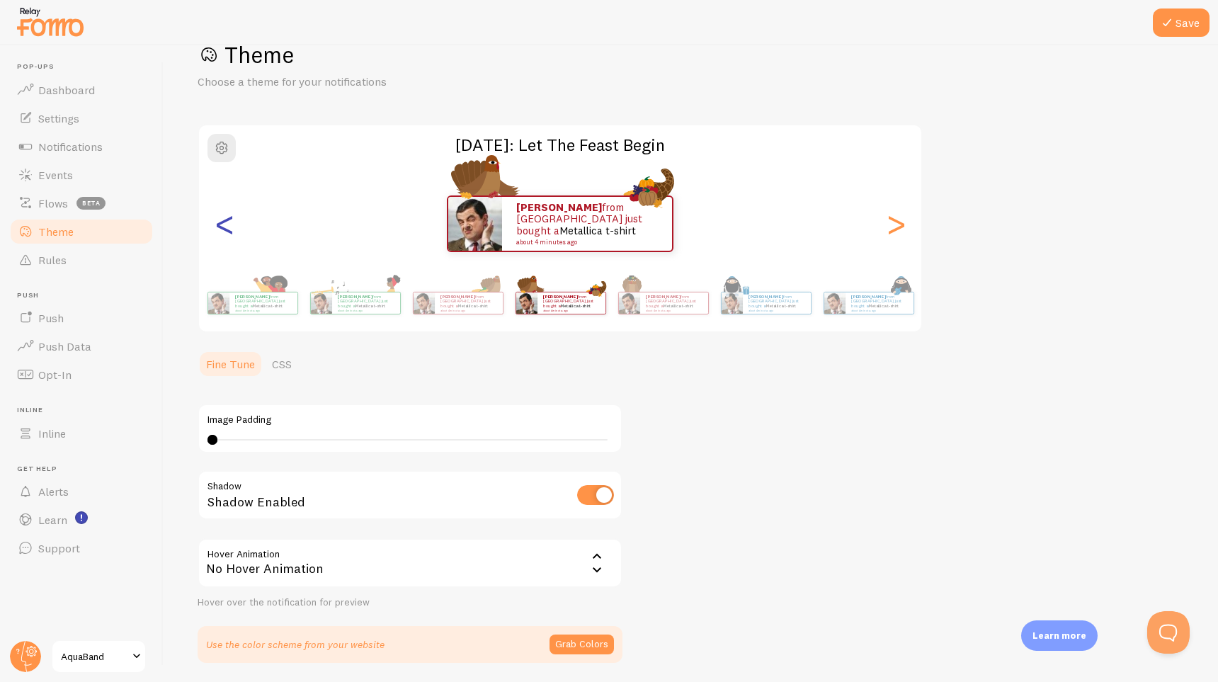
click at [224, 235] on div "<" at bounding box center [224, 224] width 17 height 102
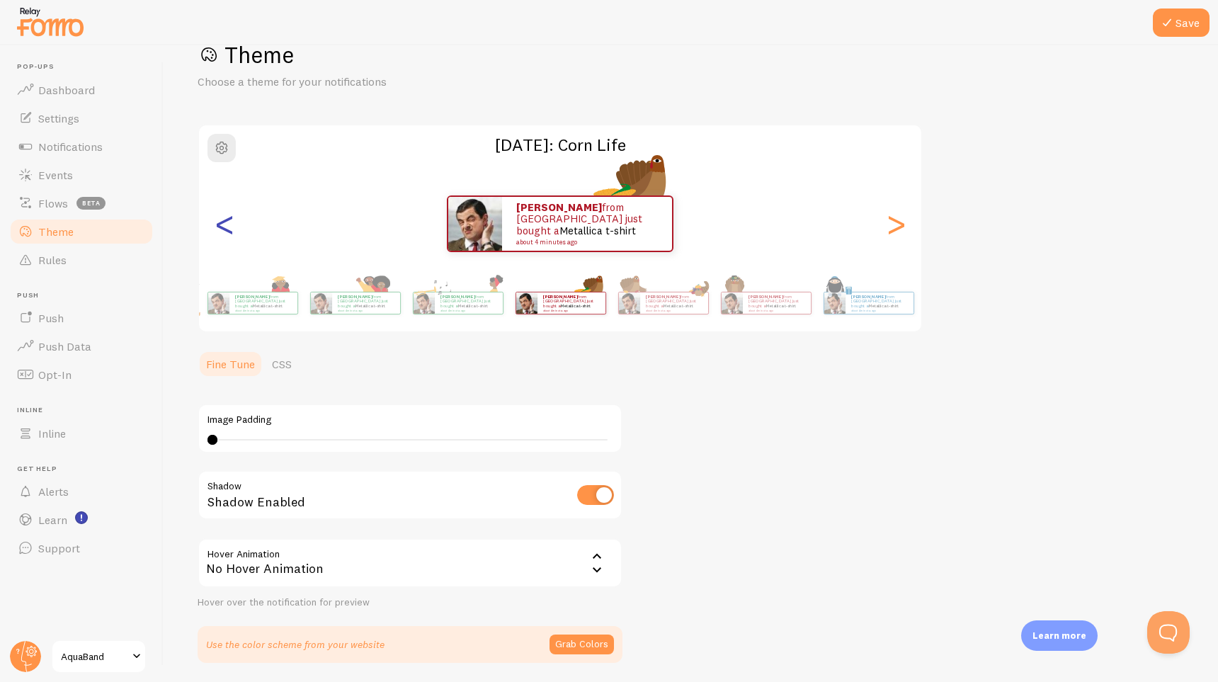
click at [224, 235] on div "<" at bounding box center [224, 224] width 17 height 102
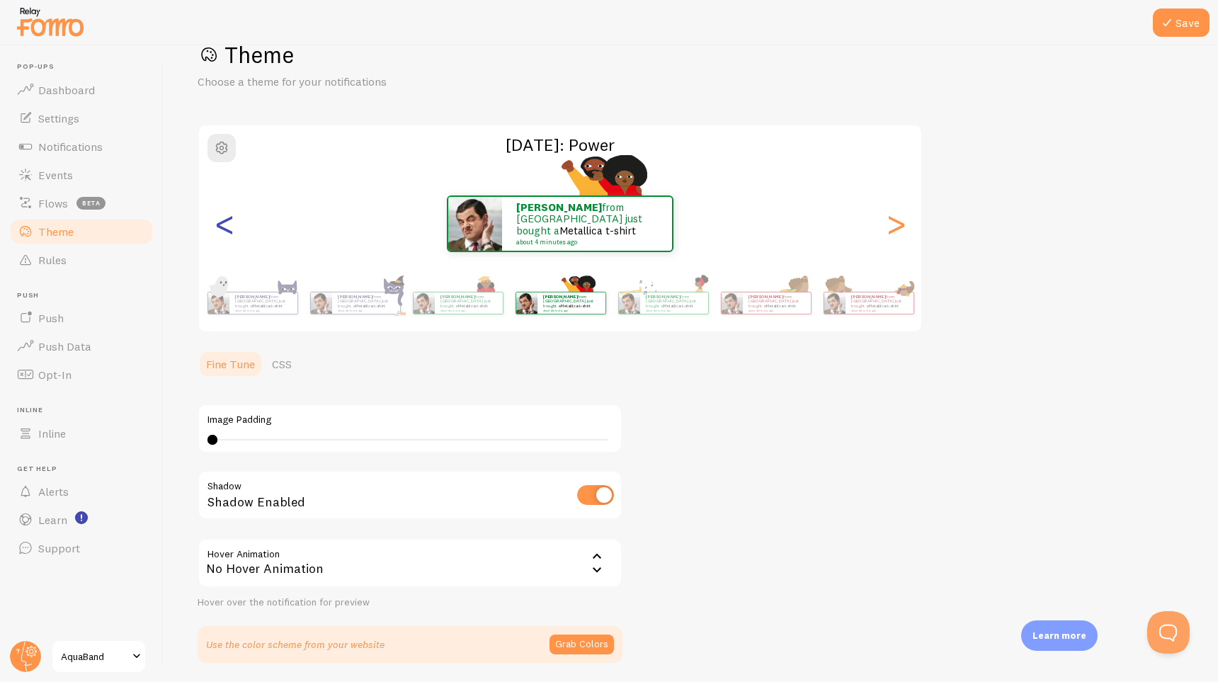
click at [224, 235] on div "<" at bounding box center [224, 224] width 17 height 102
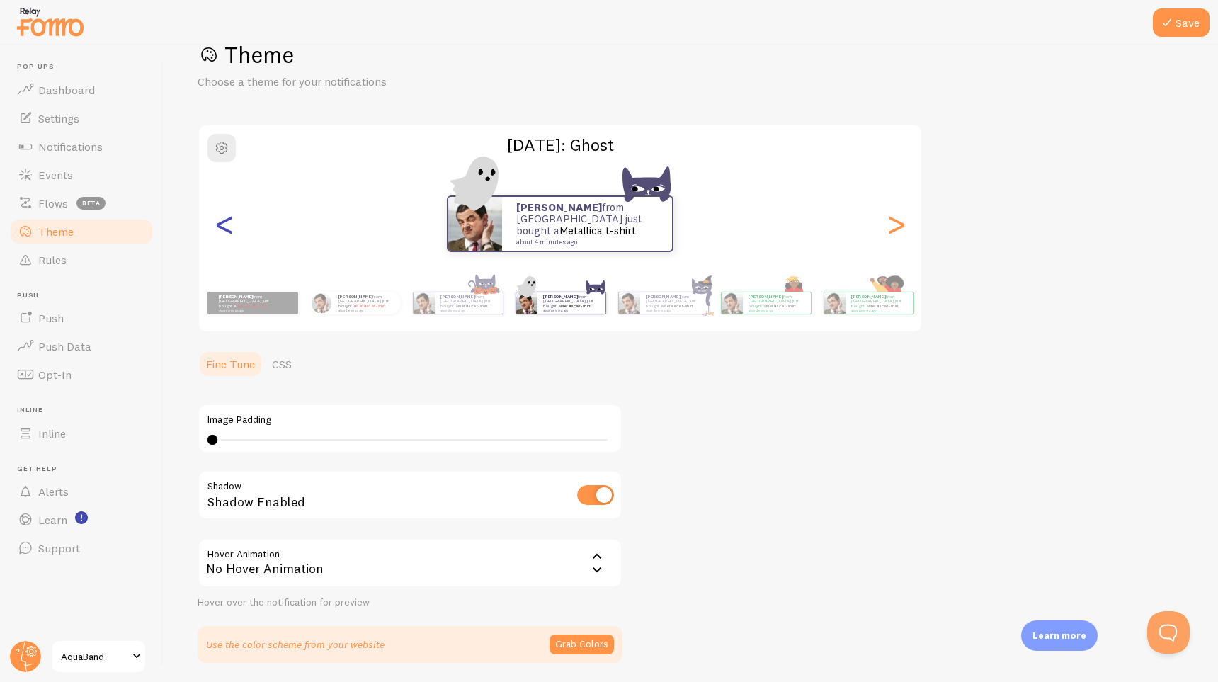
click at [224, 235] on div "<" at bounding box center [224, 224] width 17 height 102
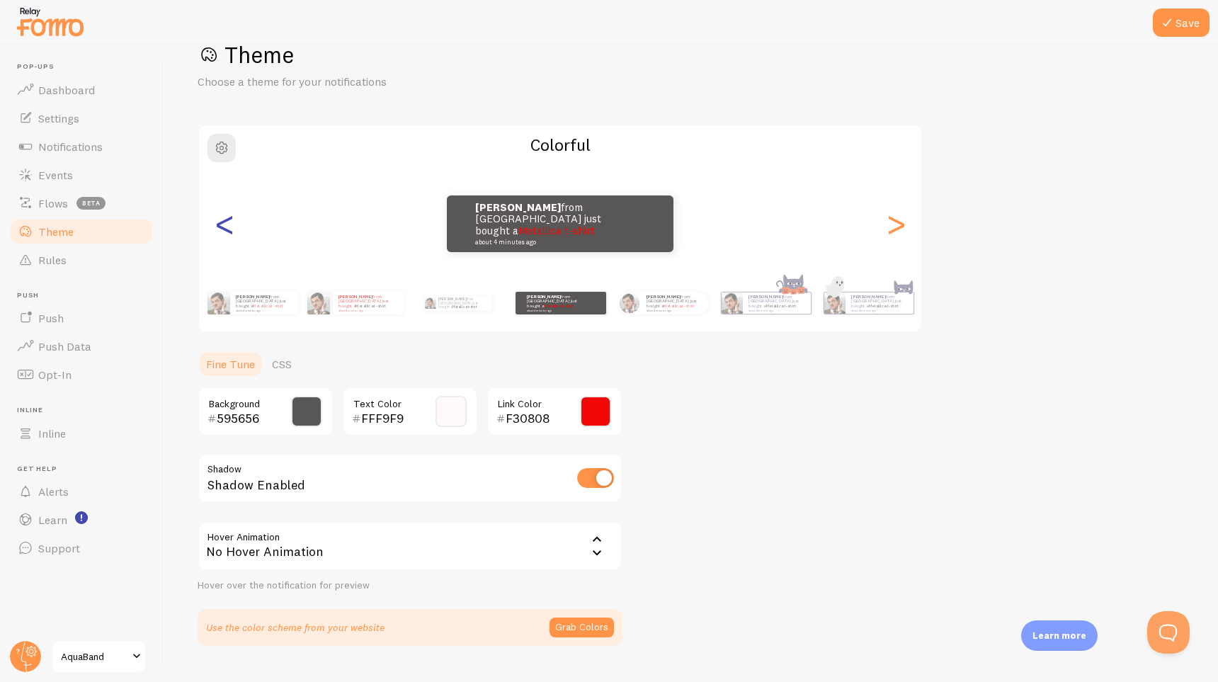
click at [224, 235] on div "<" at bounding box center [224, 224] width 17 height 102
type input "000000"
type input "F30C0C"
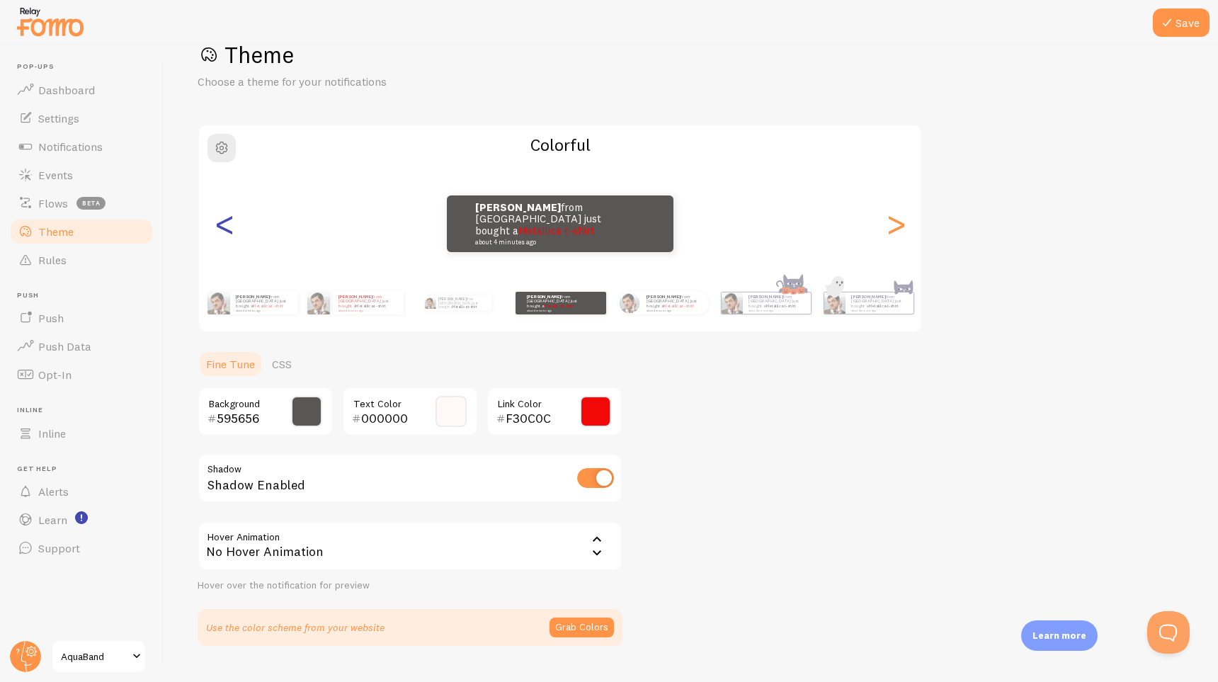
click at [224, 235] on div "<" at bounding box center [224, 224] width 17 height 102
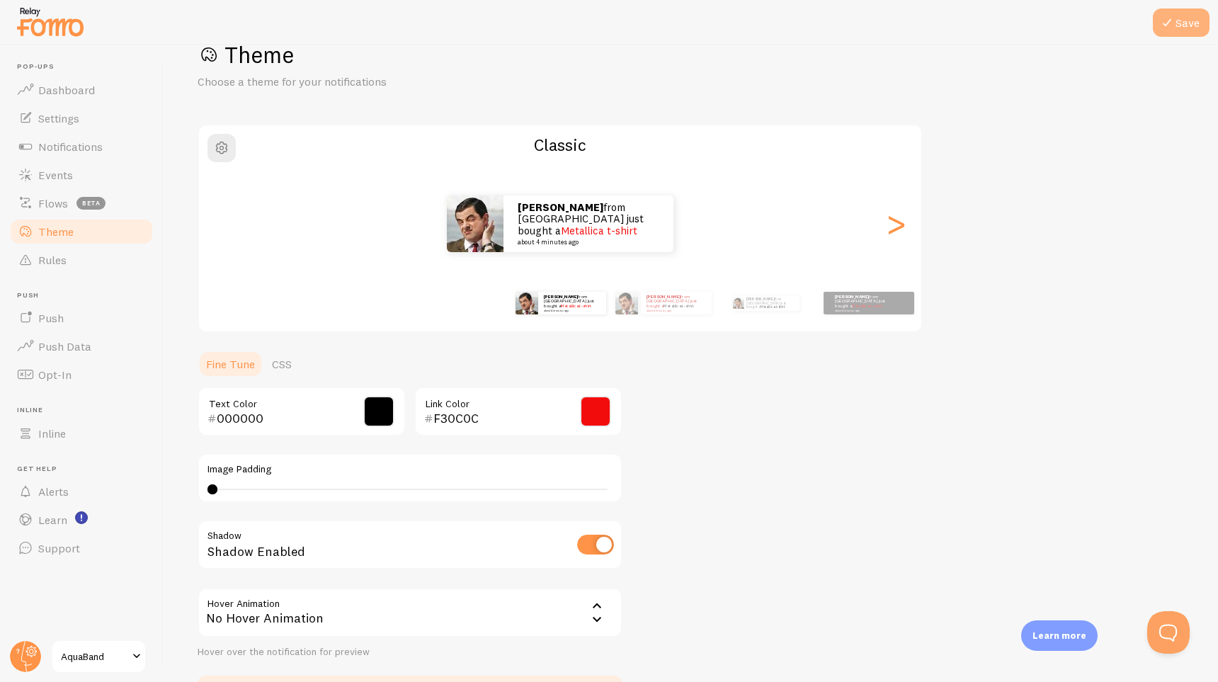
click at [1185, 19] on button "Save" at bounding box center [1181, 22] width 57 height 28
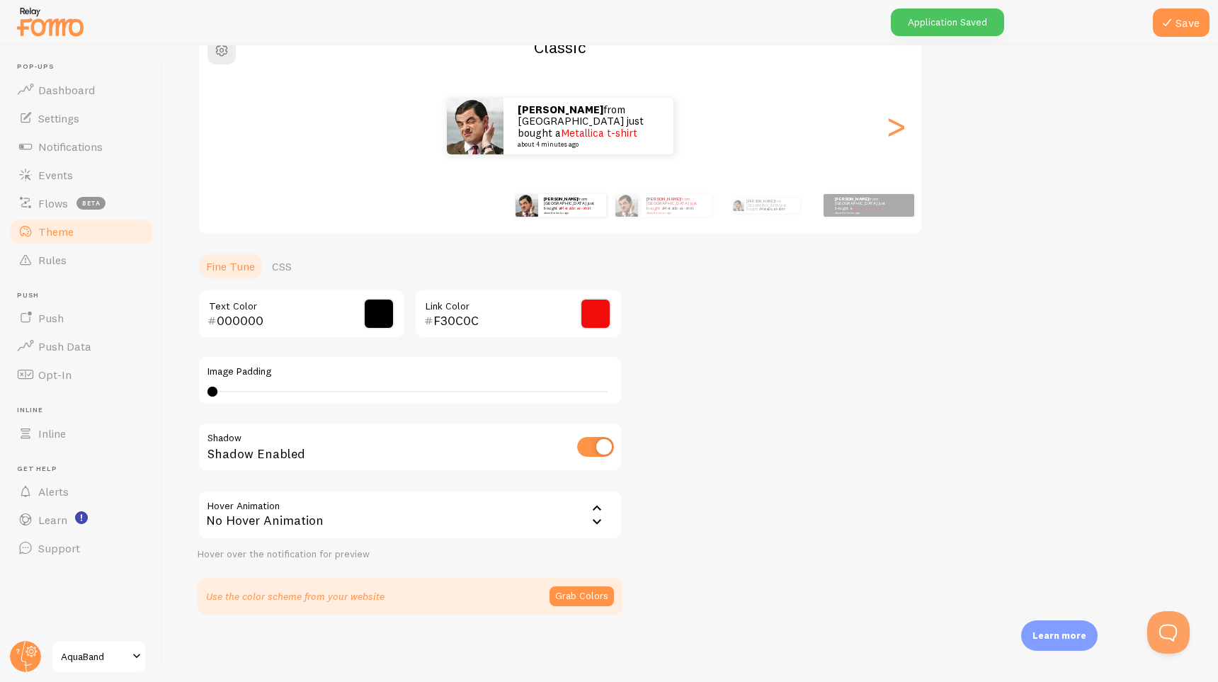
scroll to position [137, 0]
click at [222, 389] on div "0 0 - undefined" at bounding box center [409, 390] width 405 height 11
drag, startPoint x: 215, startPoint y: 394, endPoint x: 236, endPoint y: 392, distance: 21.3
click at [236, 392] on div "1" at bounding box center [409, 390] width 405 height 11
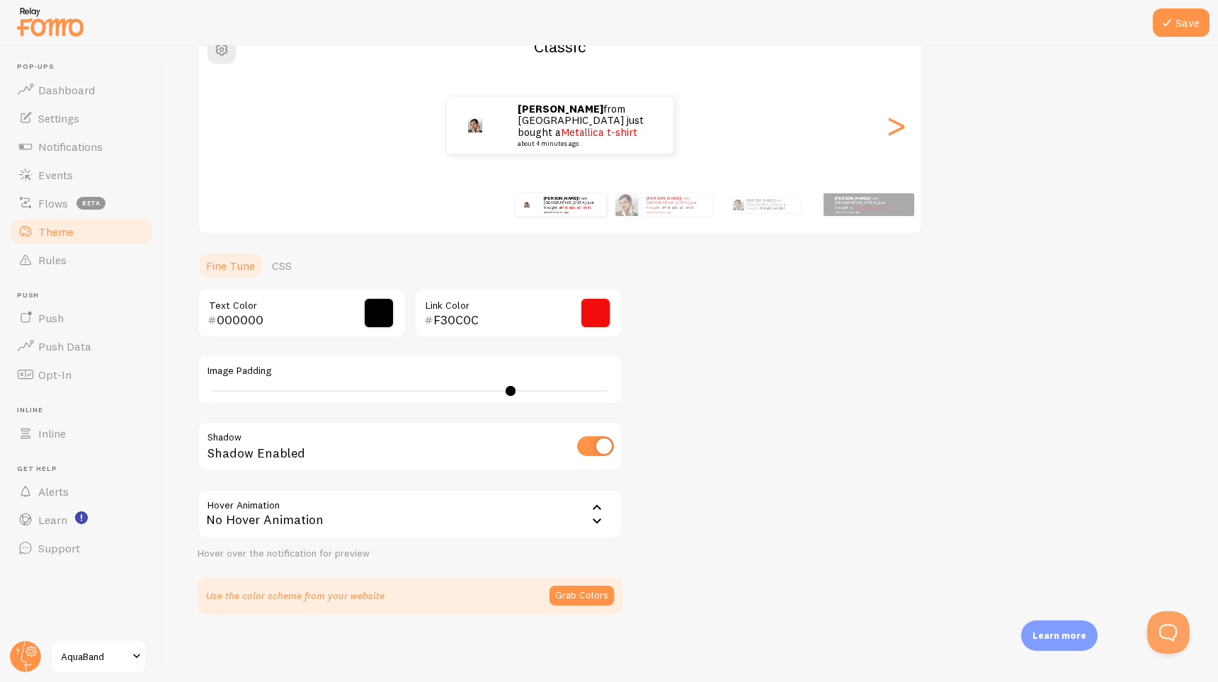
type input "0"
drag, startPoint x: 236, startPoint y: 389, endPoint x: 176, endPoint y: 394, distance: 59.7
click at [176, 394] on div "Save Theme Choose a theme for your notifications Classic [PERSON_NAME] from [GE…" at bounding box center [691, 363] width 1054 height 637
click at [594, 441] on input "checkbox" at bounding box center [595, 446] width 37 height 20
click at [594, 445] on input "checkbox" at bounding box center [595, 446] width 37 height 20
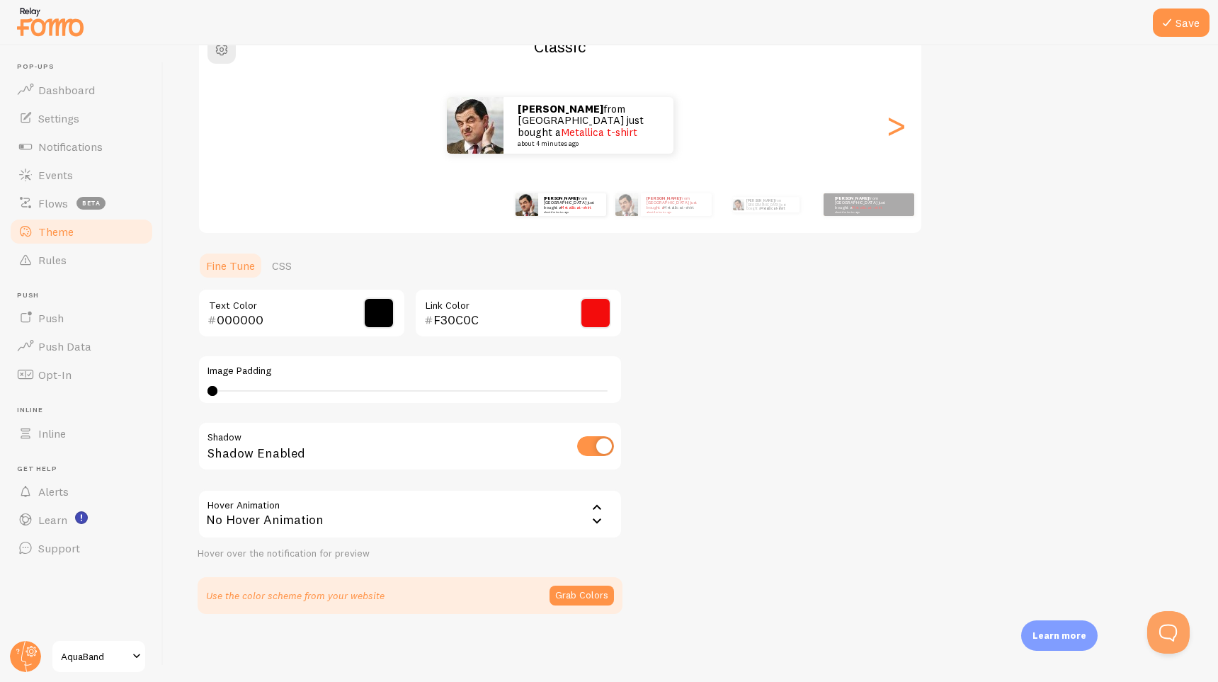
click at [594, 445] on input "checkbox" at bounding box center [595, 446] width 37 height 20
checkbox input "true"
click at [596, 501] on icon at bounding box center [596, 507] width 17 height 17
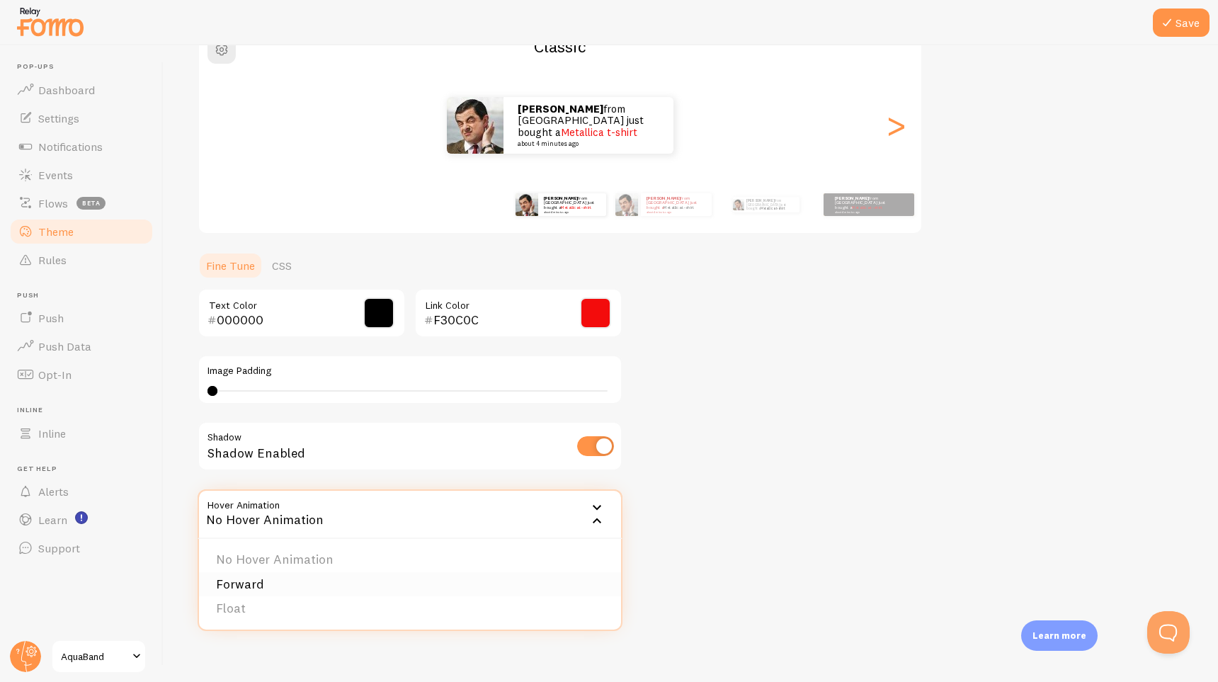
click at [481, 579] on li "Forward" at bounding box center [410, 584] width 422 height 25
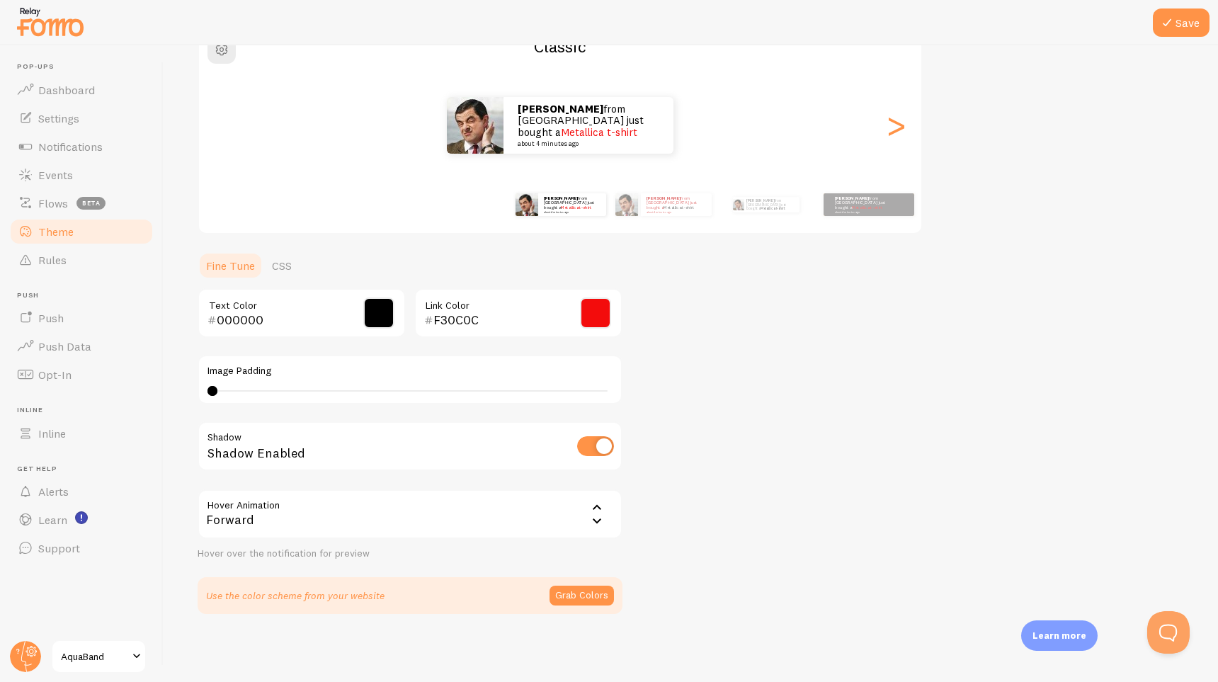
click at [596, 504] on icon at bounding box center [596, 507] width 17 height 17
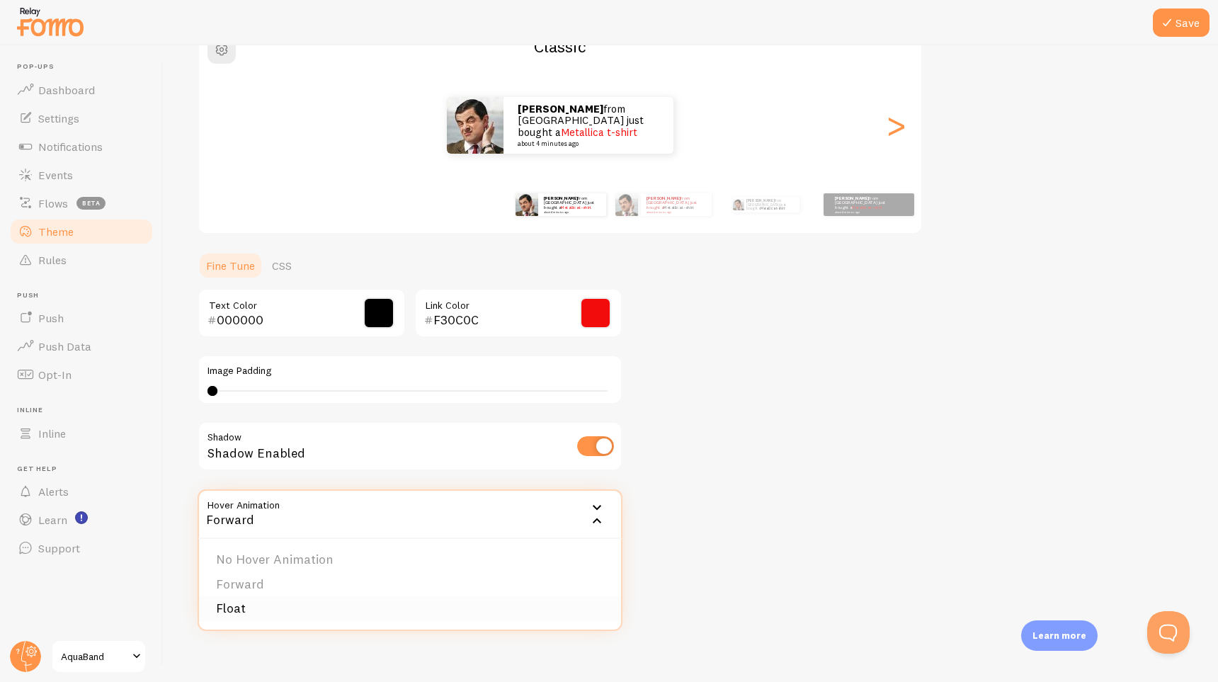
click at [440, 606] on li "Float" at bounding box center [410, 608] width 422 height 25
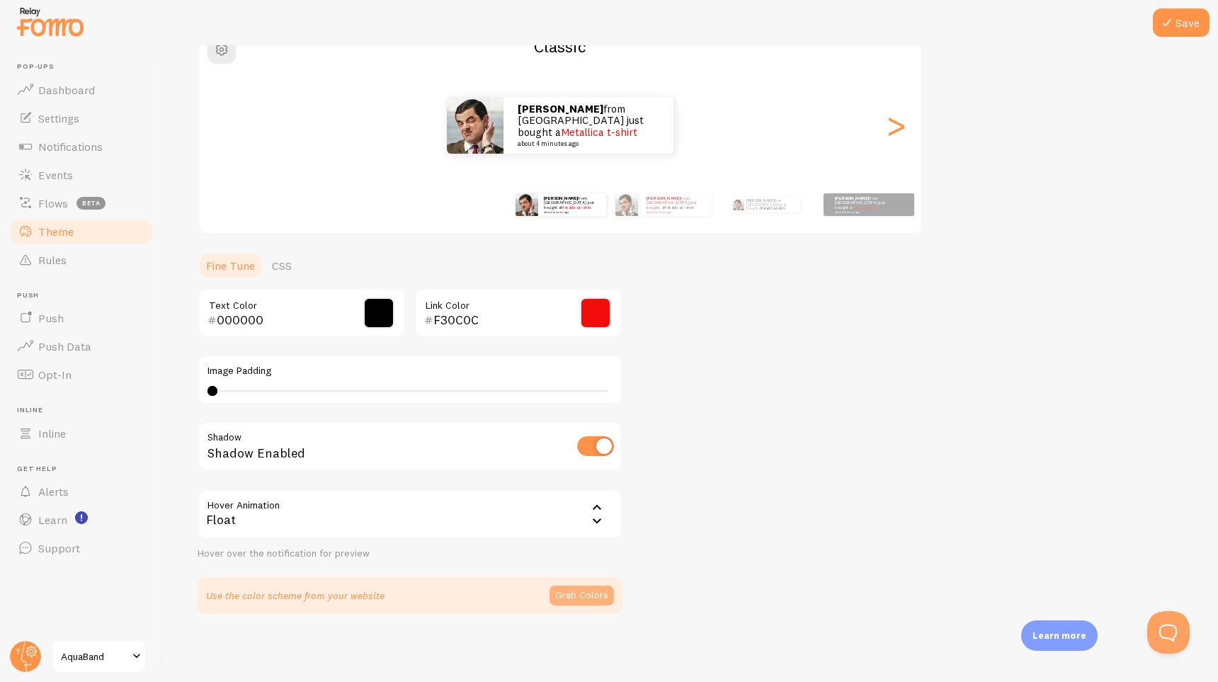
click at [574, 594] on button "Grab Colors" at bounding box center [581, 596] width 64 height 20
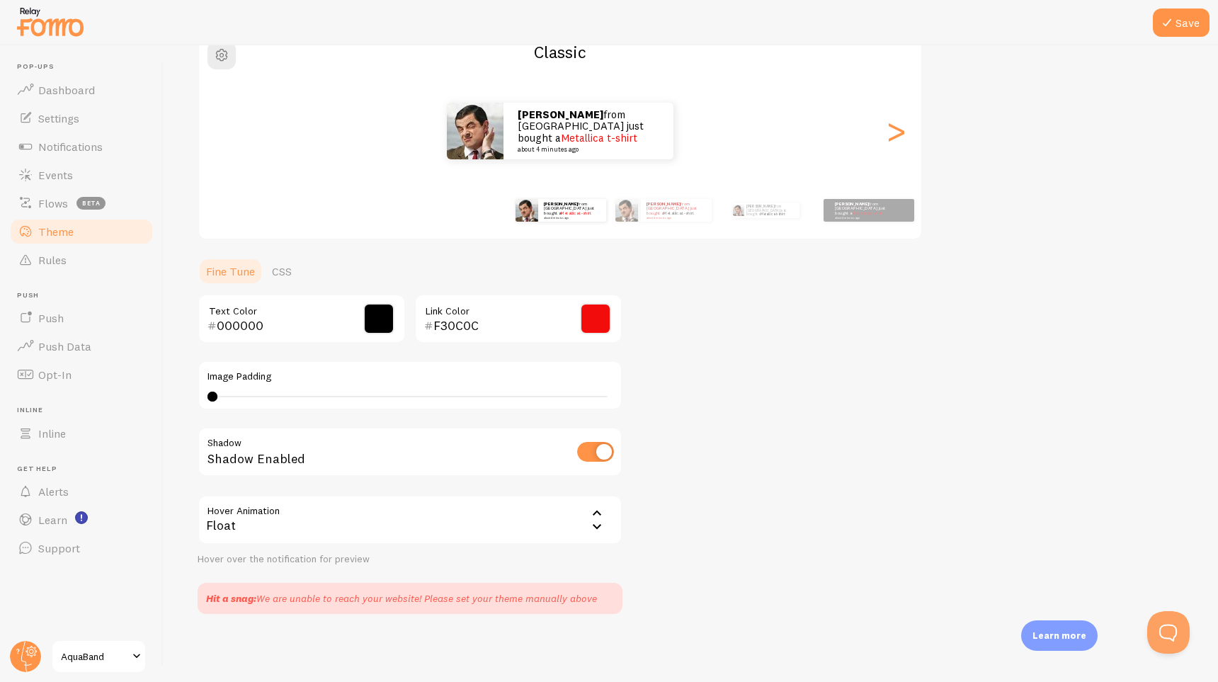
scroll to position [132, 0]
click at [765, 511] on div "Theme Choose a theme for your notifications Classic [PERSON_NAME] from [GEOGRAP…" at bounding box center [691, 281] width 986 height 666
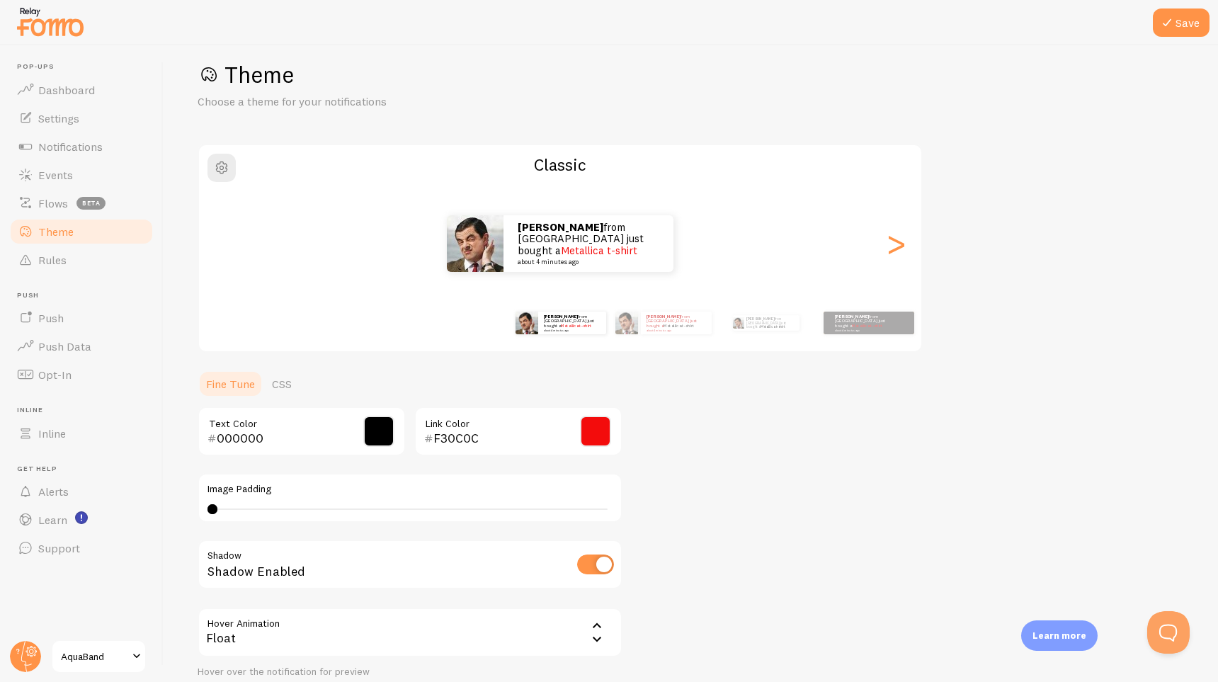
scroll to position [0, 0]
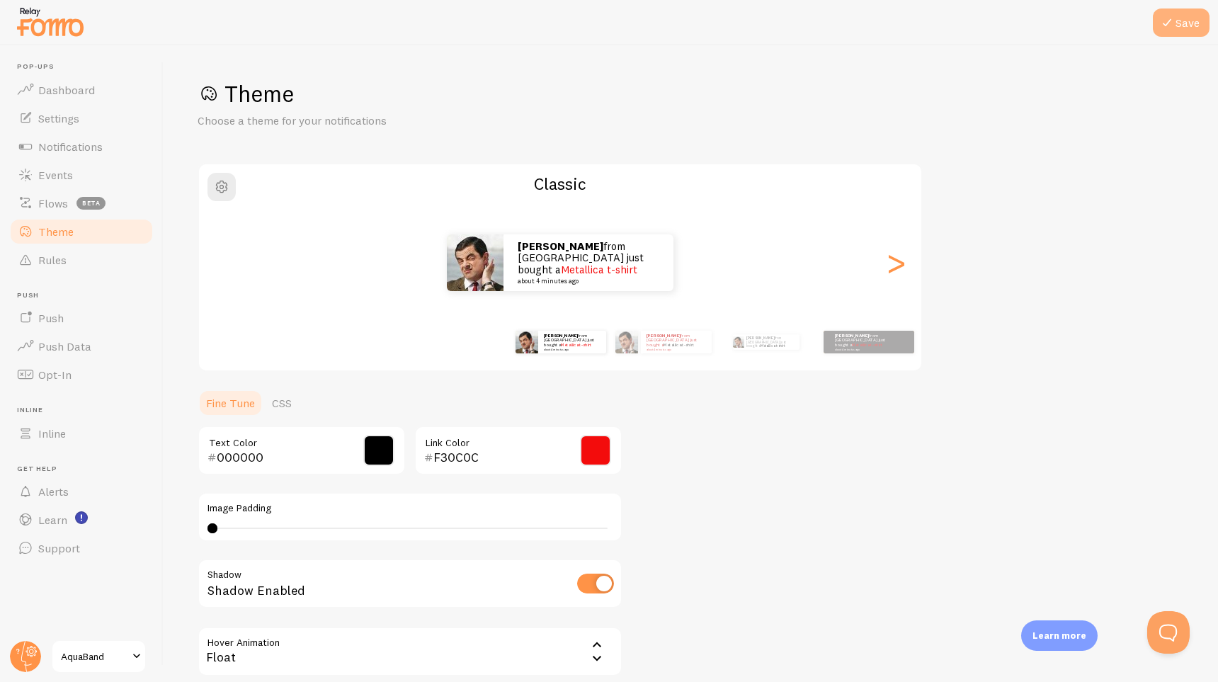
click at [1183, 24] on button "Save" at bounding box center [1181, 22] width 57 height 28
click at [1176, 28] on button "Save" at bounding box center [1181, 22] width 57 height 28
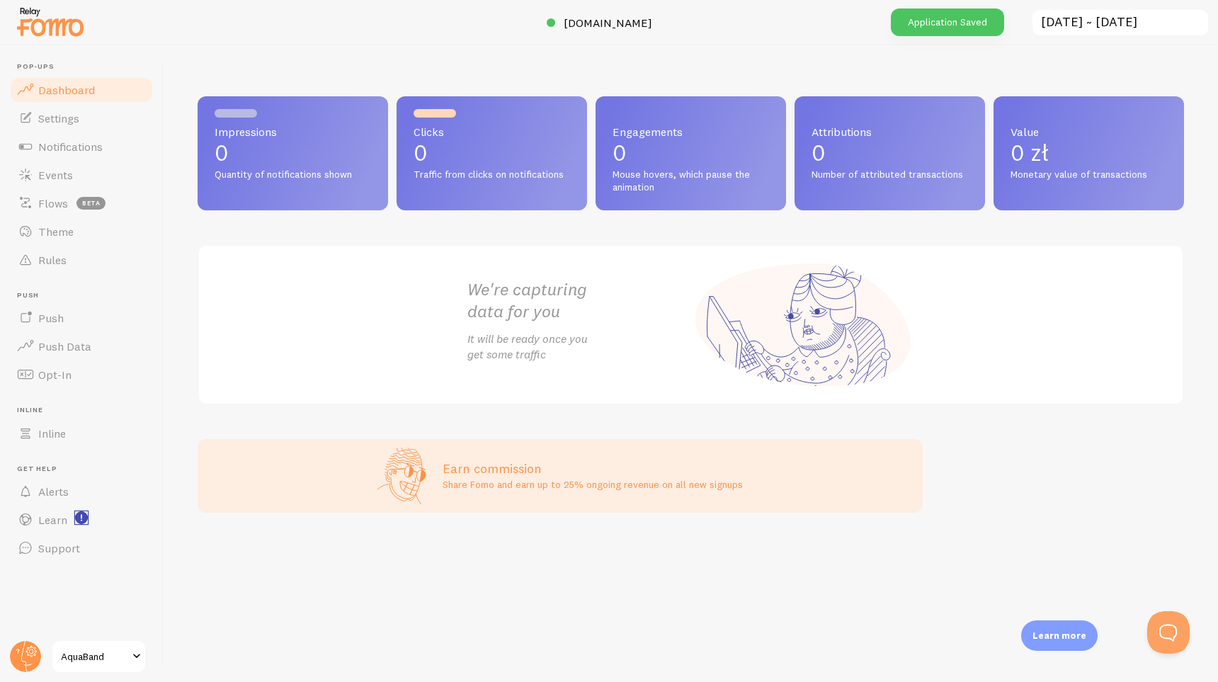
click at [83, 514] on rect "<p>Watch New Feature Tutorials!</p>" at bounding box center [82, 518] width 12 height 12
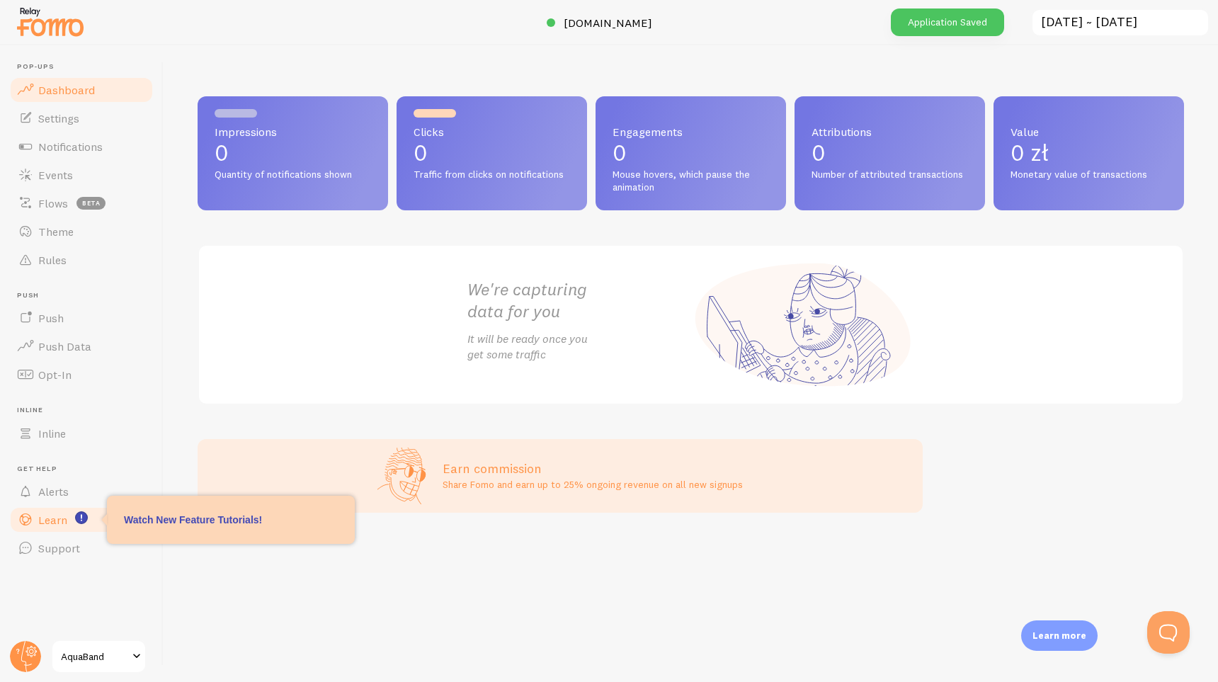
click at [55, 520] on span "Learn" at bounding box center [52, 520] width 29 height 14
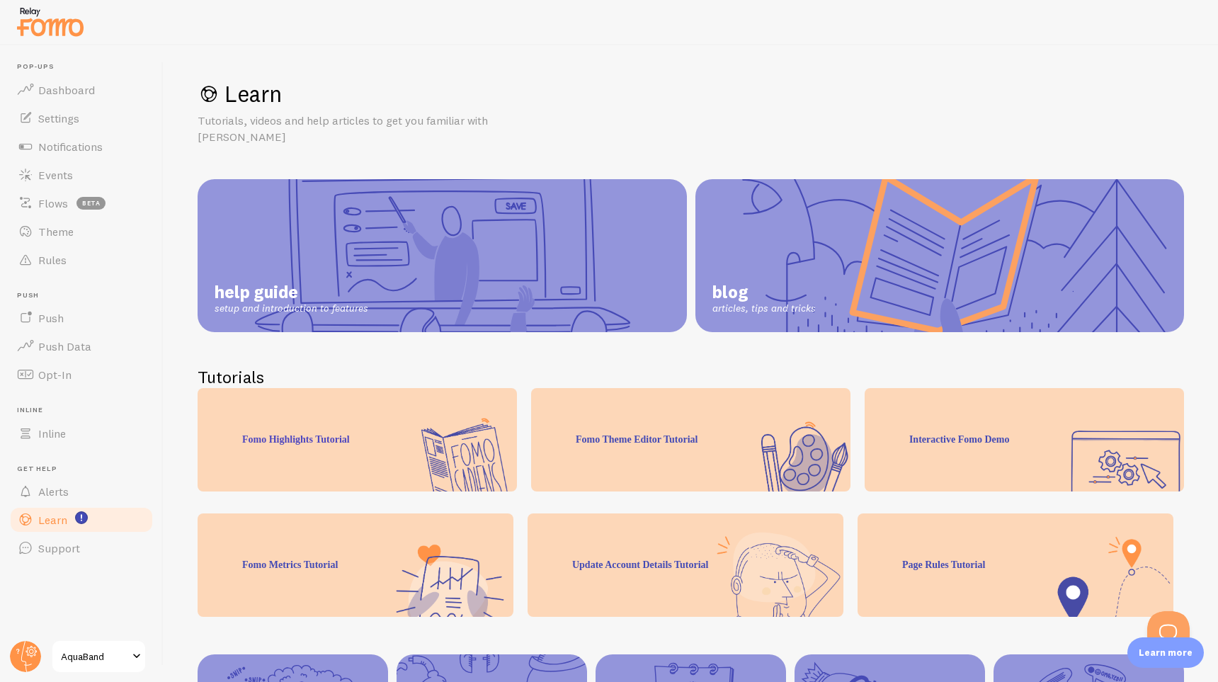
click at [540, 284] on link "help guide setup and introduction to features" at bounding box center [442, 255] width 489 height 153
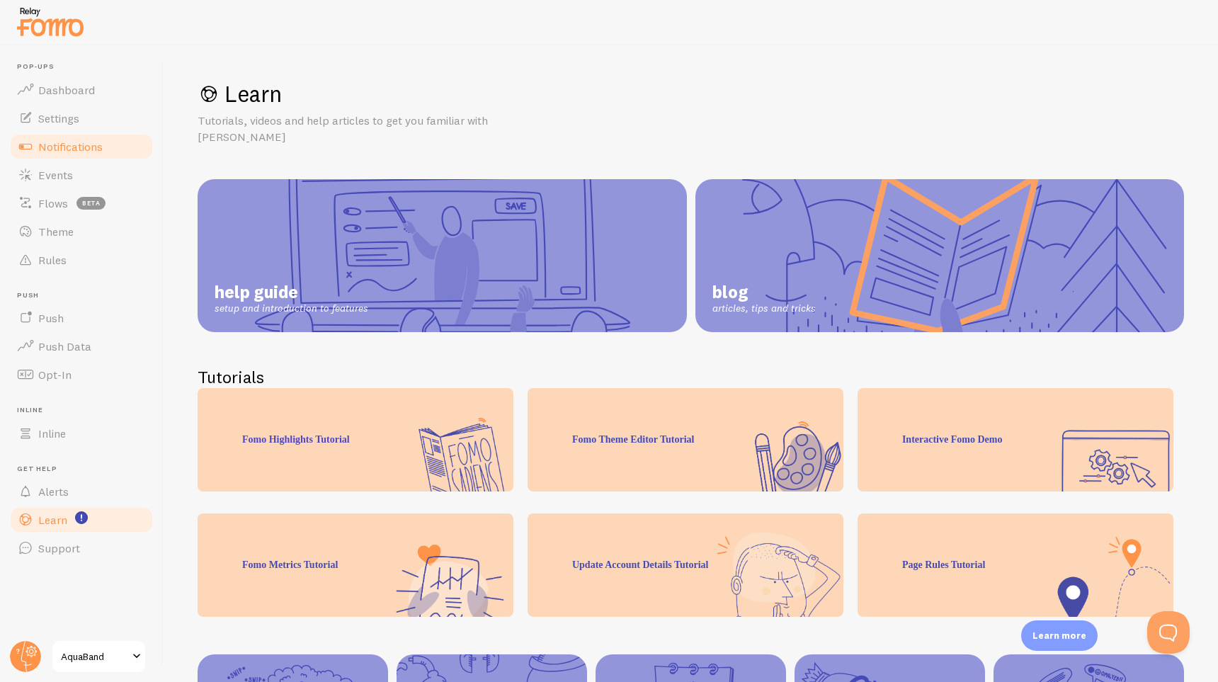
click at [92, 153] on span "Notifications" at bounding box center [70, 146] width 64 height 14
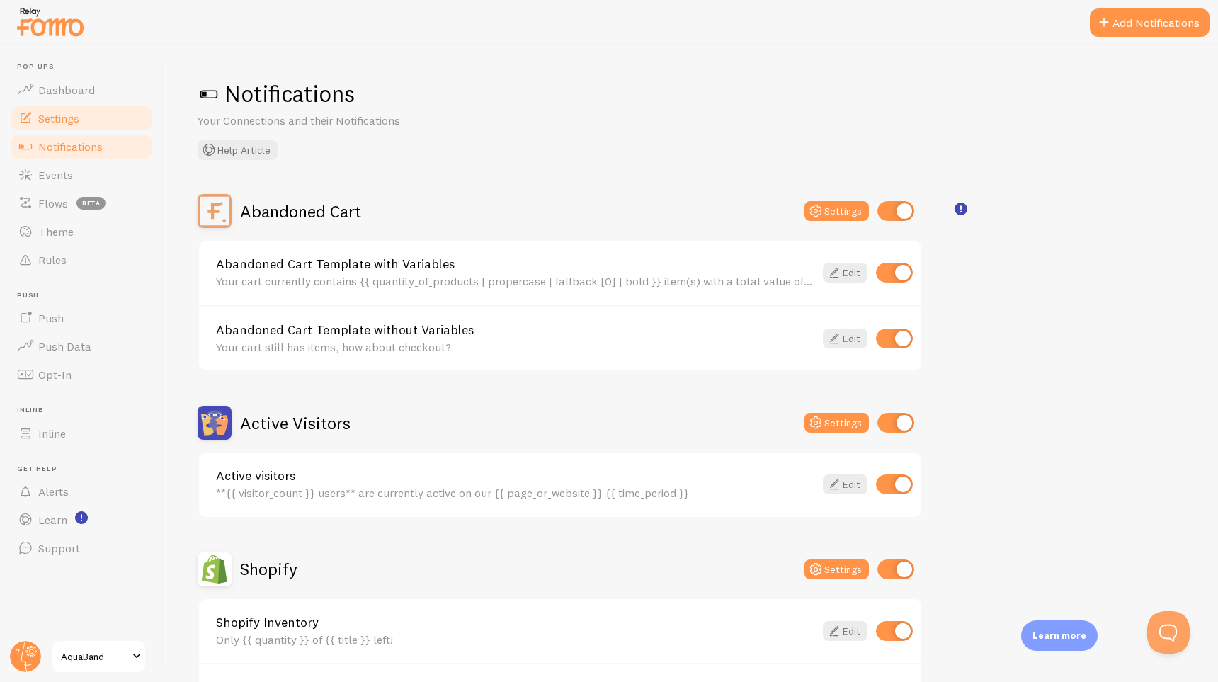
click at [79, 108] on link "Settings" at bounding box center [81, 118] width 146 height 28
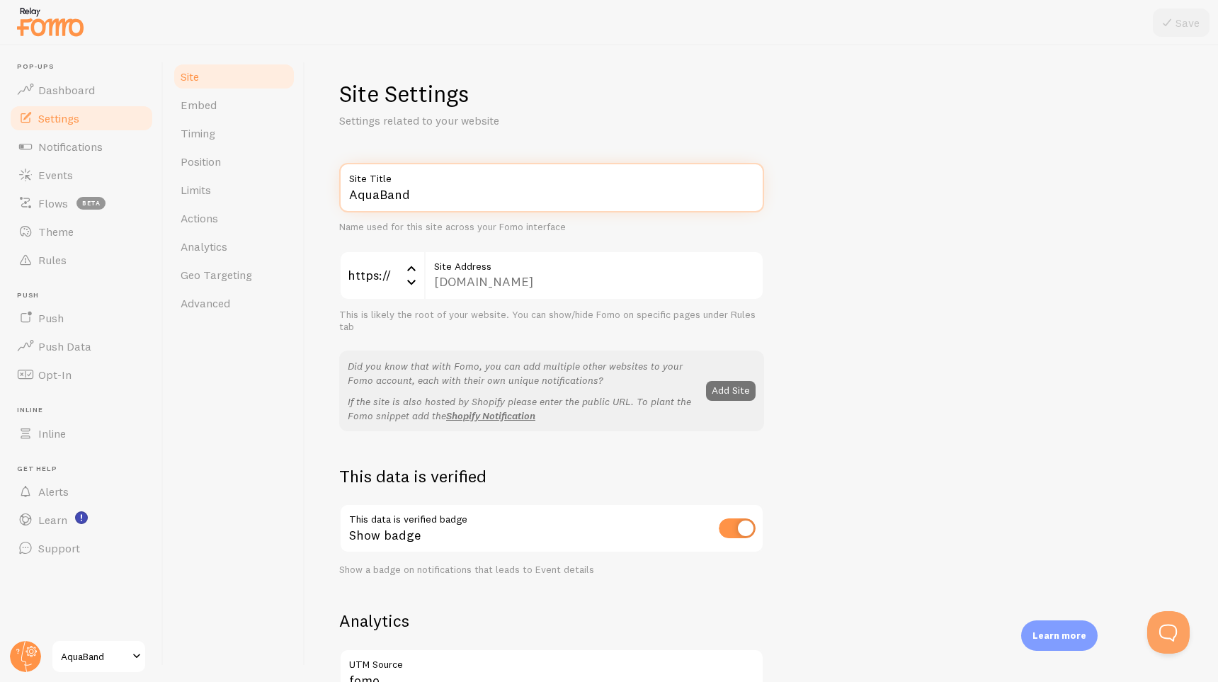
click at [478, 195] on input "AquaBand" at bounding box center [551, 188] width 425 height 50
click at [576, 277] on div "[DOMAIN_NAME] Site Address" at bounding box center [594, 276] width 340 height 50
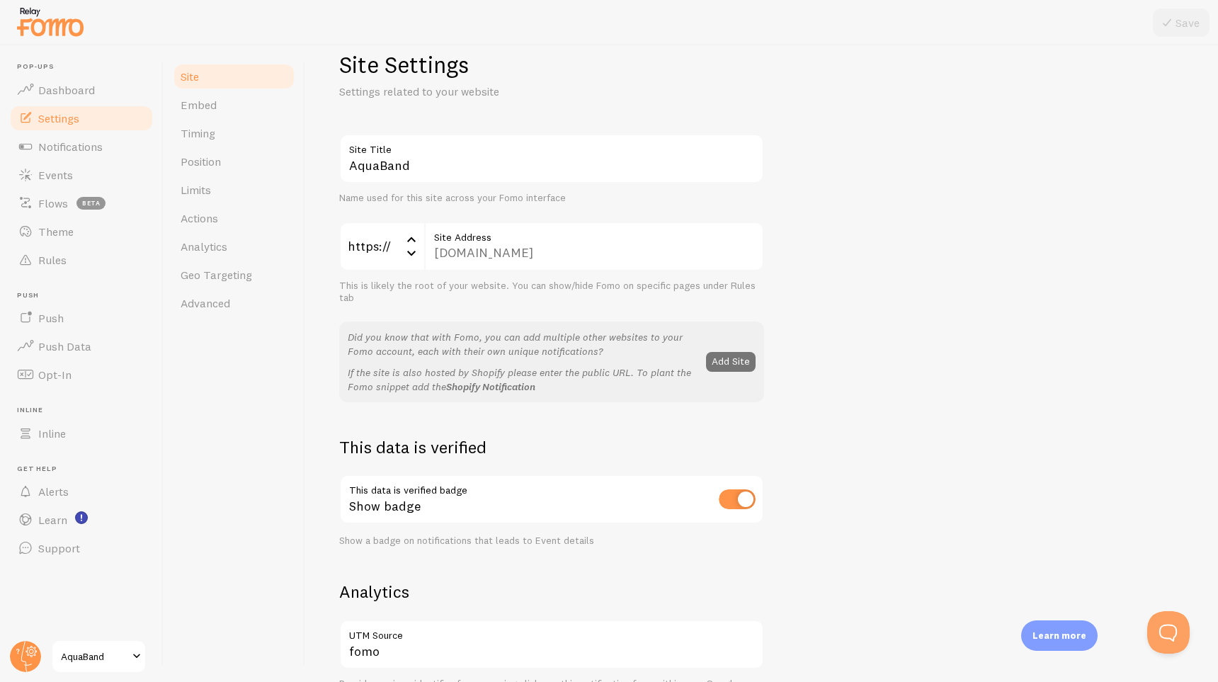
scroll to position [212, 0]
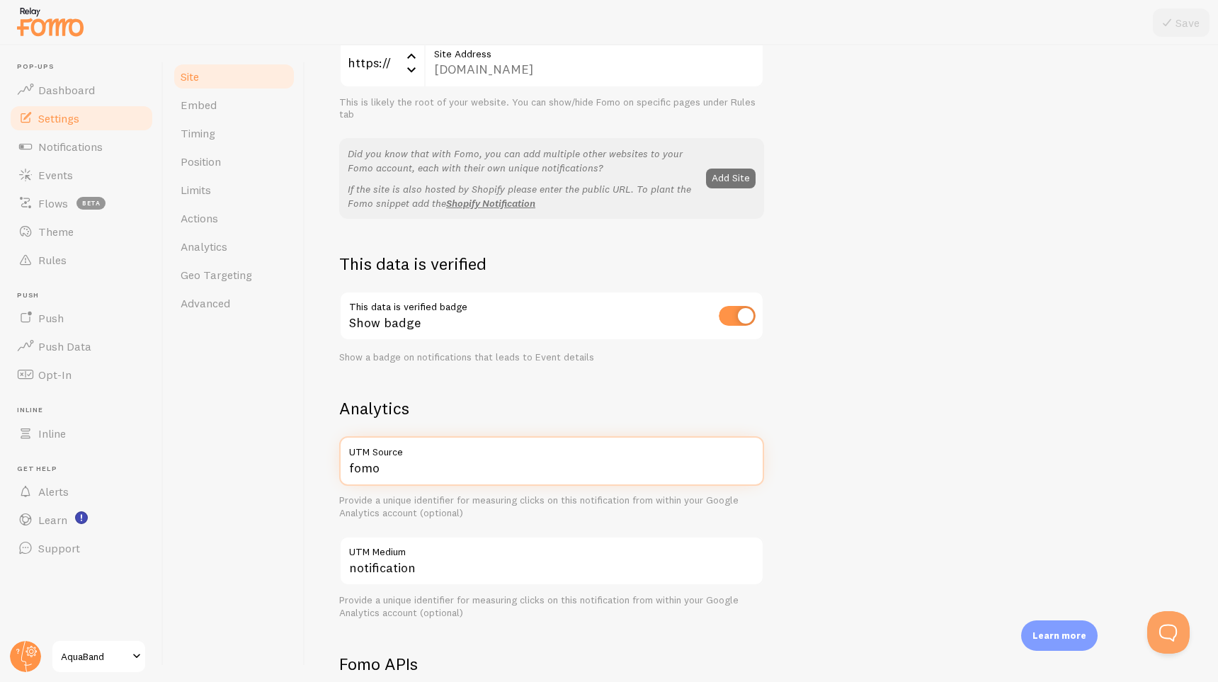
click at [433, 462] on input "fomo" at bounding box center [551, 461] width 425 height 50
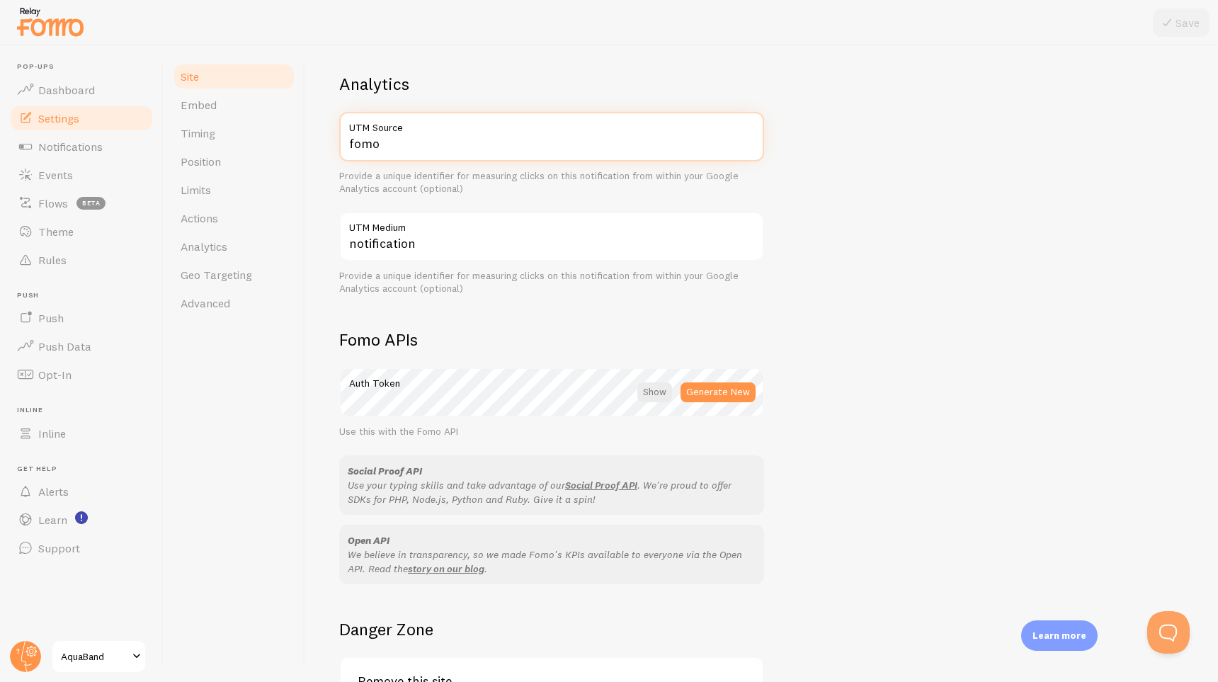
scroll to position [655, 0]
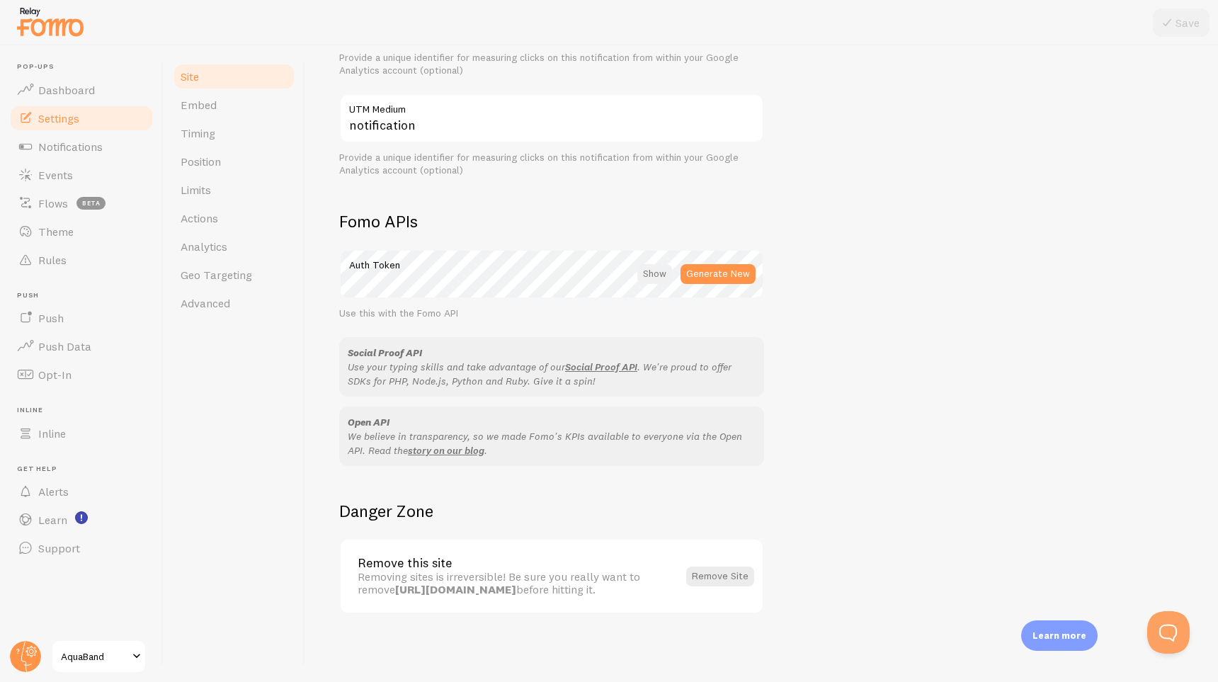
click at [659, 276] on div at bounding box center [654, 274] width 35 height 20
click at [657, 275] on div at bounding box center [656, 274] width 31 height 20
click at [256, 113] on link "Embed" at bounding box center [234, 105] width 124 height 28
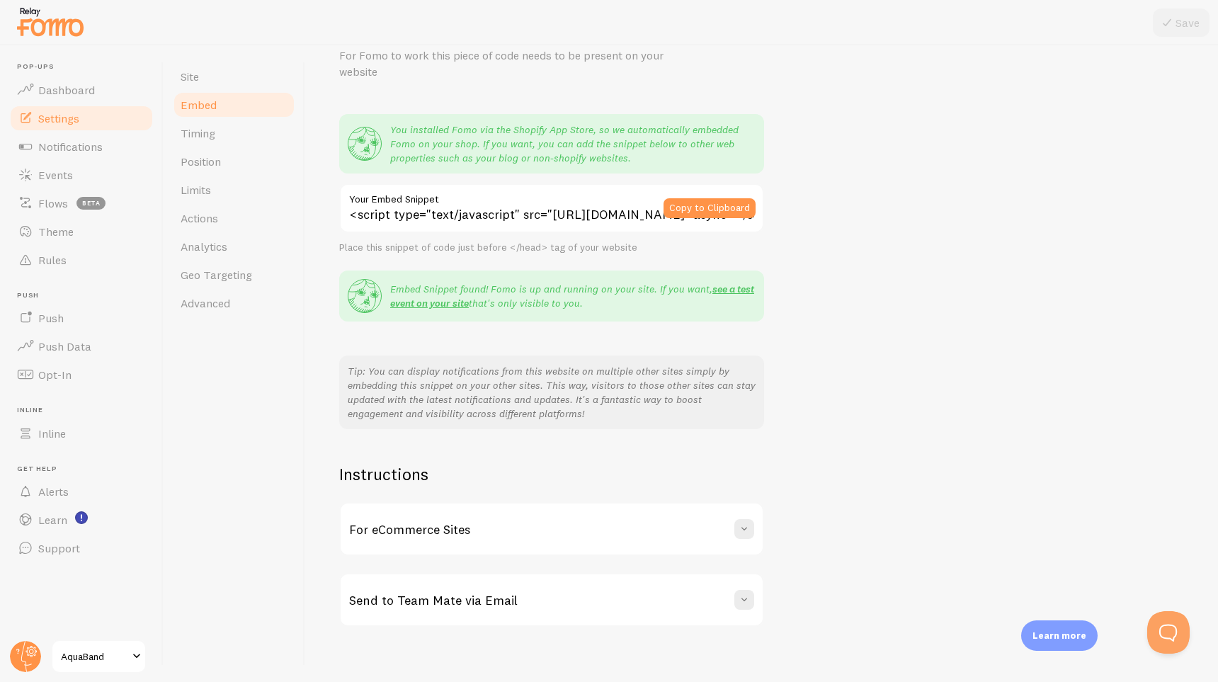
scroll to position [78, 0]
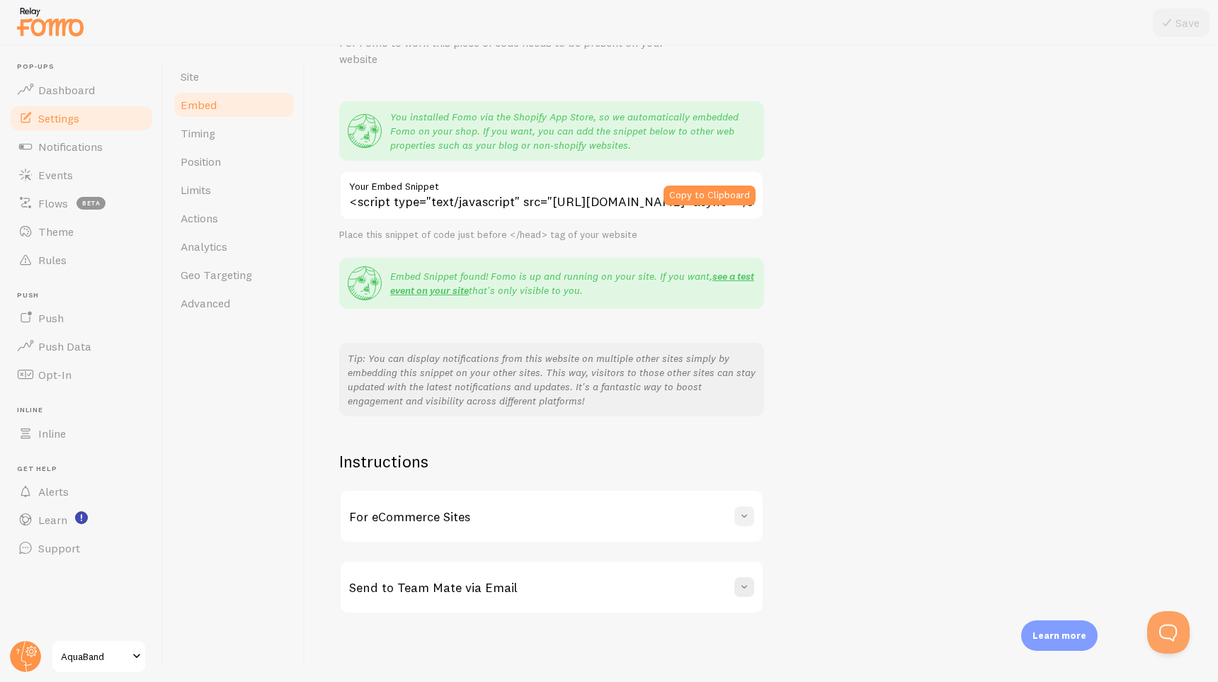
click at [746, 515] on span at bounding box center [744, 516] width 14 height 14
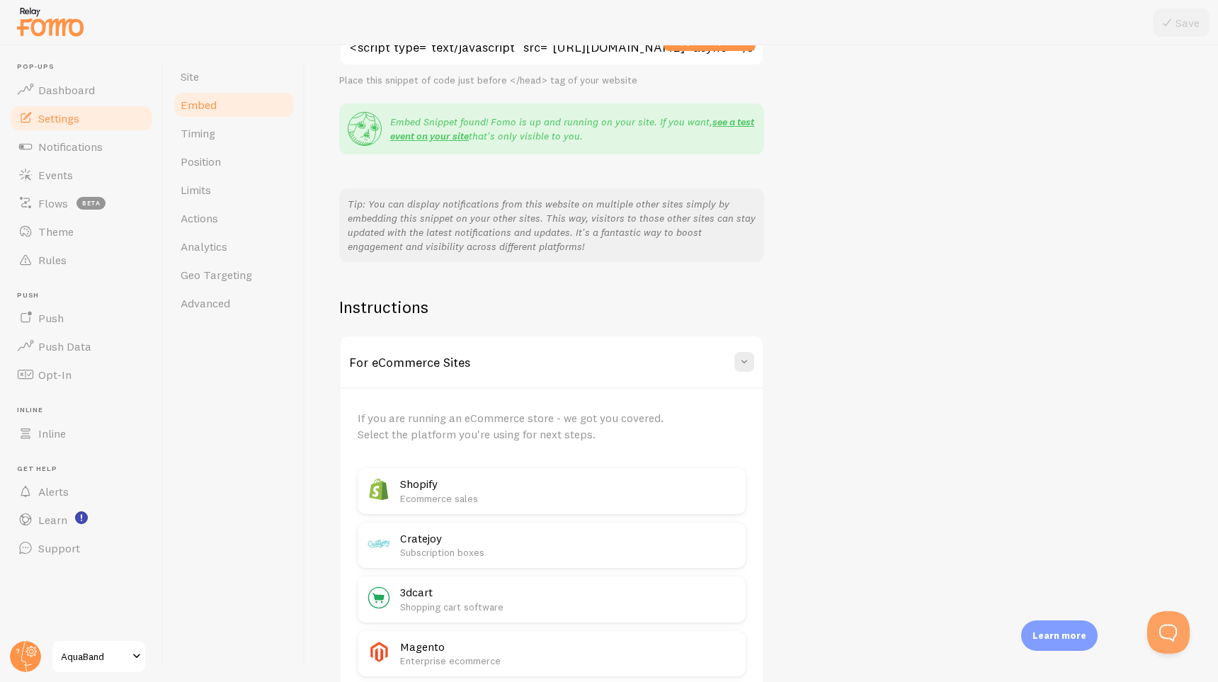
scroll to position [290, 0]
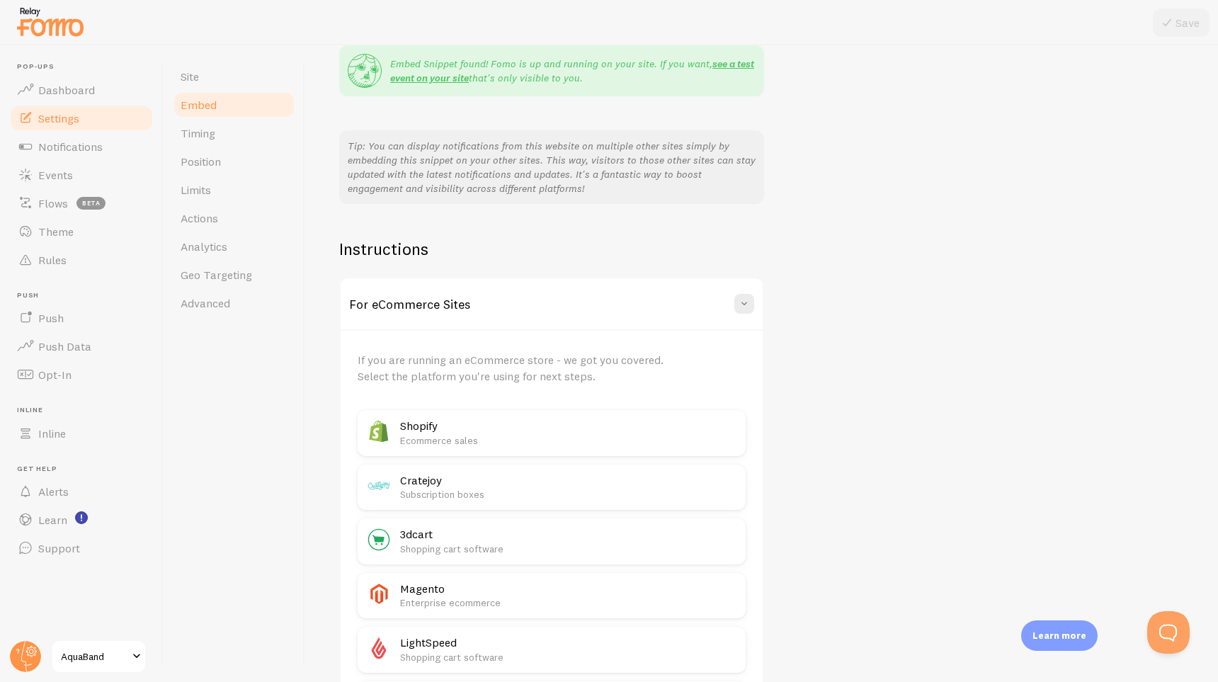
click at [623, 435] on p "Ecommerce sales" at bounding box center [568, 440] width 337 height 14
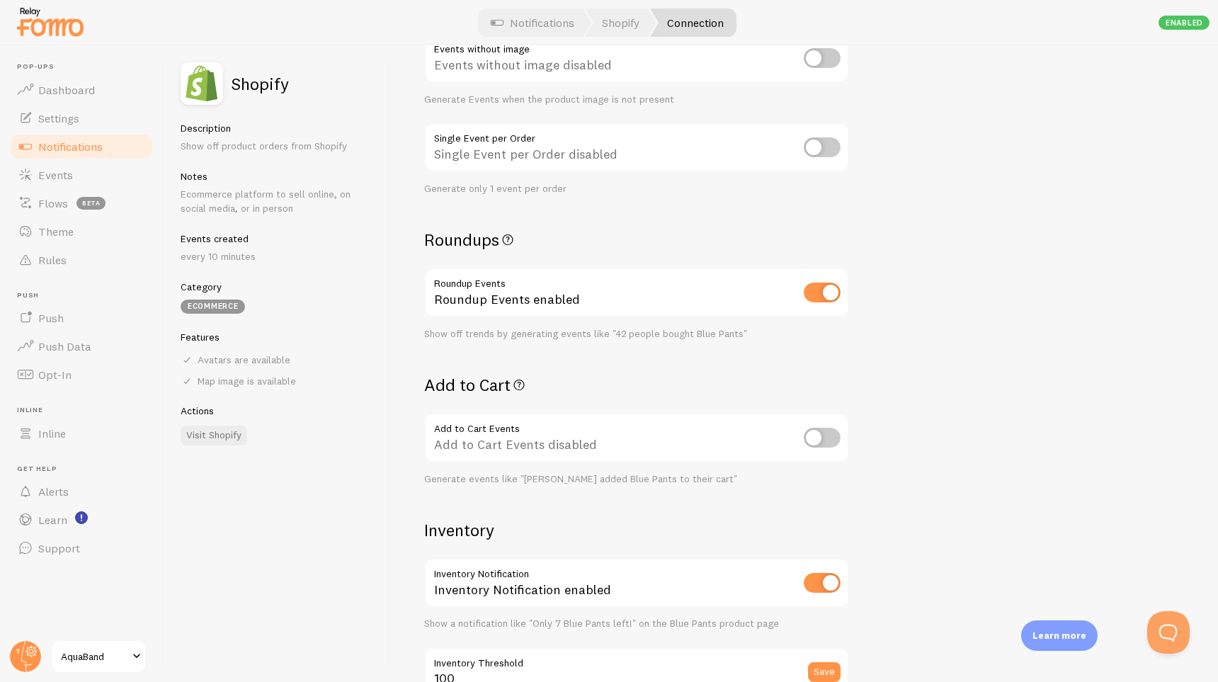
scroll to position [496, 0]
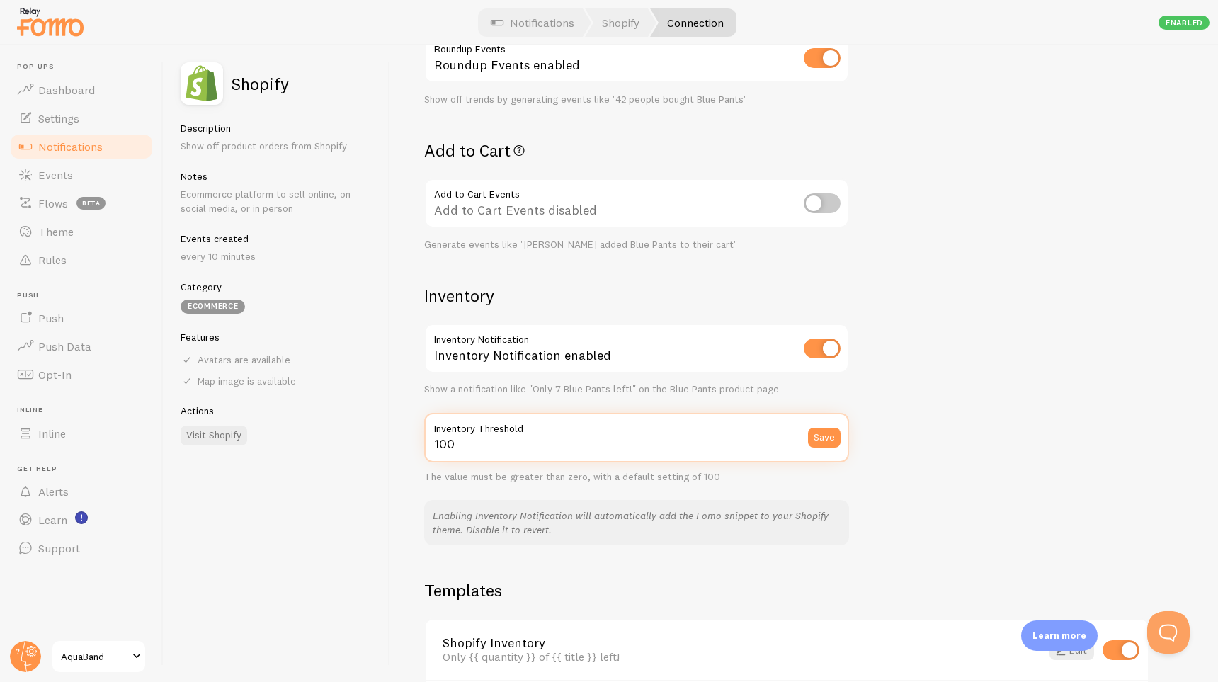
click at [659, 451] on input "100" at bounding box center [636, 438] width 425 height 50
type input "1"
type input "54"
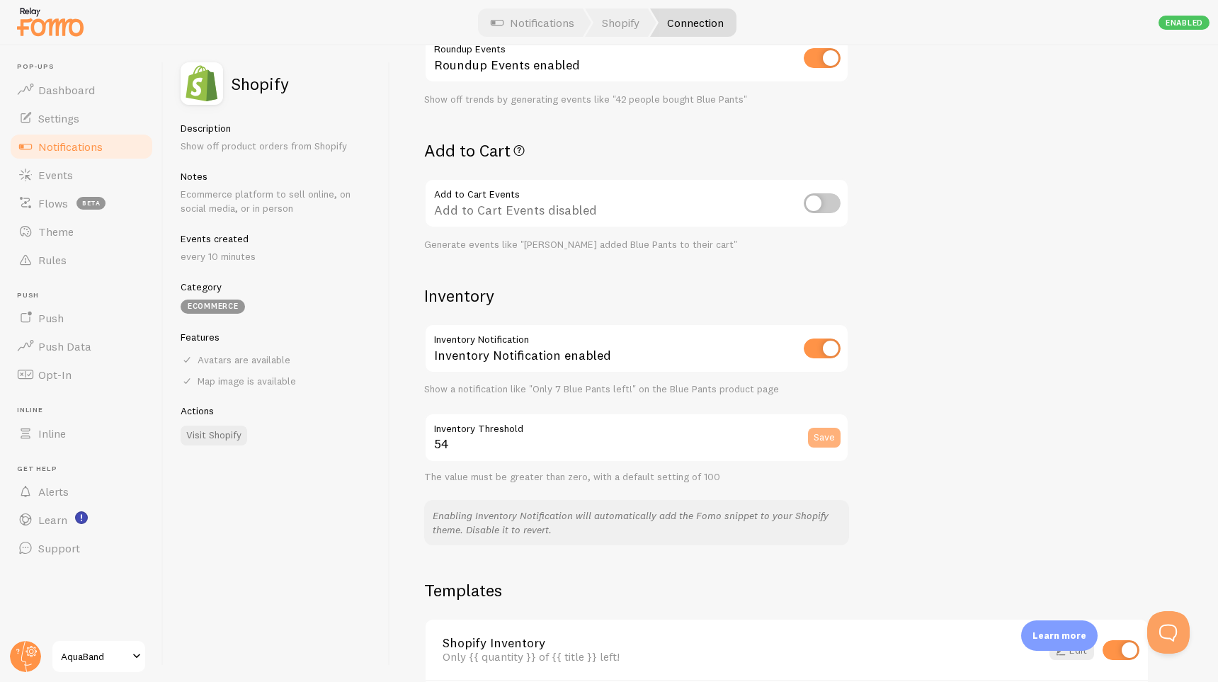
click at [833, 440] on button "Save" at bounding box center [824, 438] width 33 height 20
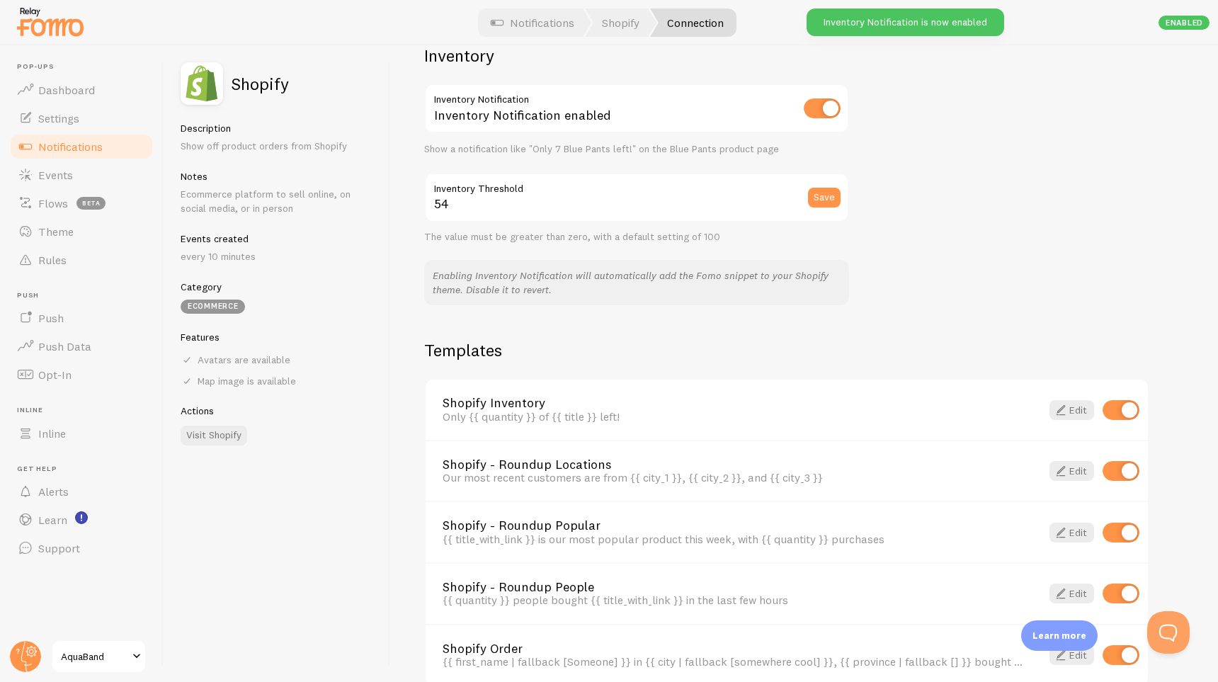
scroll to position [779, 0]
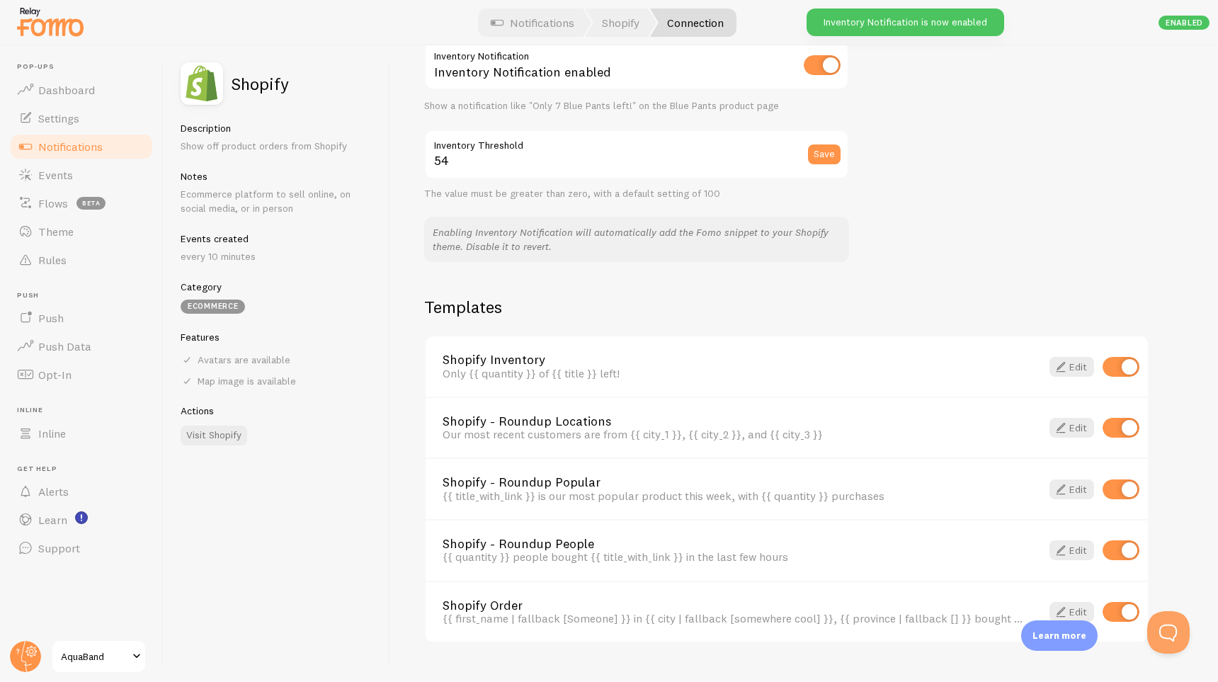
click at [644, 382] on div "Shopify Inventory Only {{ quantity }} of {{ title }} left! Edit" at bounding box center [787, 366] width 722 height 60
click at [1054, 367] on span at bounding box center [1060, 366] width 17 height 17
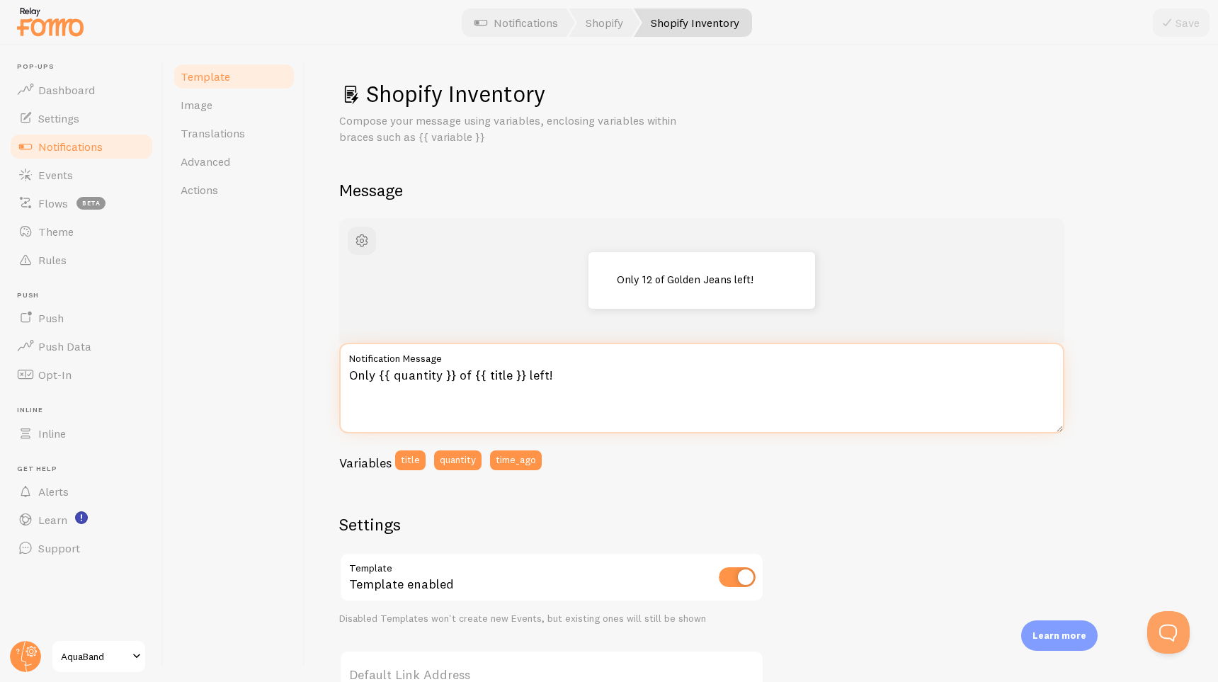
drag, startPoint x: 557, startPoint y: 366, endPoint x: 343, endPoint y: 371, distance: 213.9
click at [343, 371] on textarea "Only {{ quantity }} of {{ title }} left!" at bounding box center [701, 388] width 725 height 91
